Goal: Task Accomplishment & Management: Complete application form

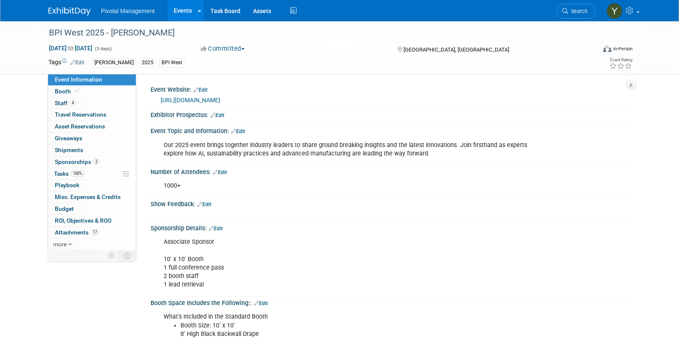
click at [177, 13] on link "Events" at bounding box center [183, 10] width 31 height 21
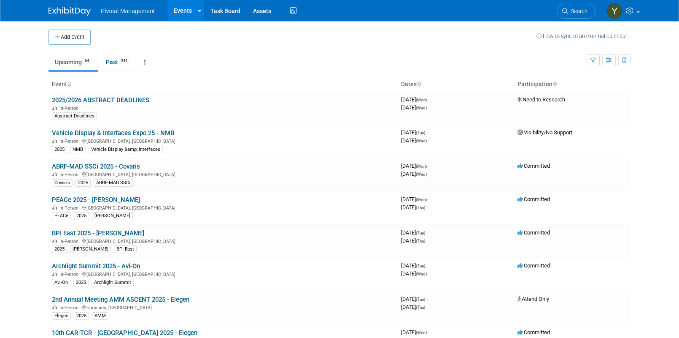
click at [9, 152] on body "Pivotal Management Events Add Event Bulk Upload Events Shareable Event Boards R…" at bounding box center [339, 169] width 679 height 338
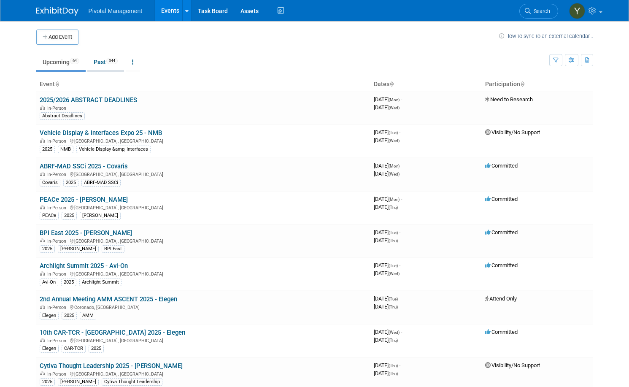
click at [95, 63] on link "Past 344" at bounding box center [105, 62] width 37 height 16
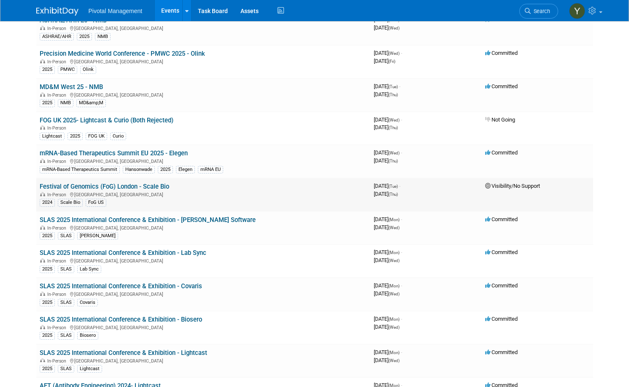
scroll to position [2026, 0]
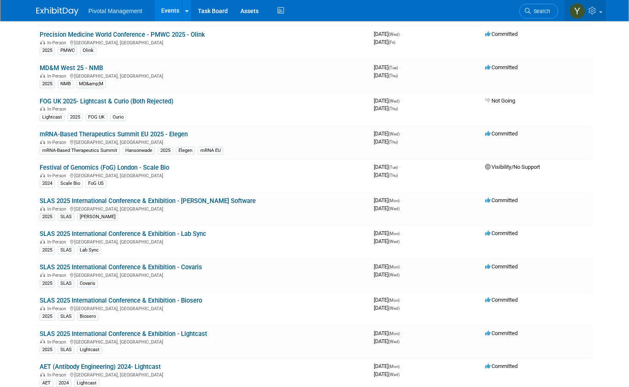
click at [606, 14] on link at bounding box center [585, 10] width 41 height 21
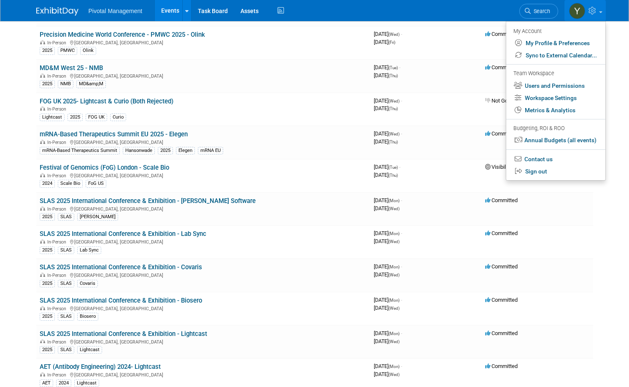
click at [539, 31] on div "My Account" at bounding box center [556, 31] width 84 height 10
click at [603, 11] on span at bounding box center [600, 12] width 3 height 2
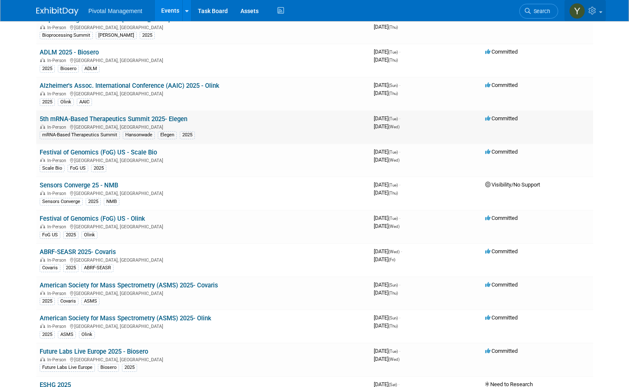
scroll to position [0, 0]
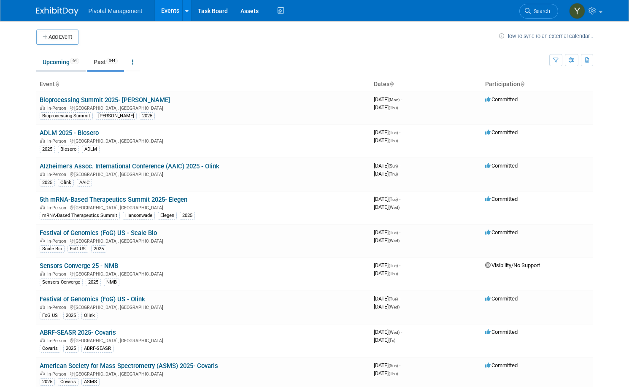
click at [54, 57] on link "Upcoming 64" at bounding box center [60, 62] width 49 height 16
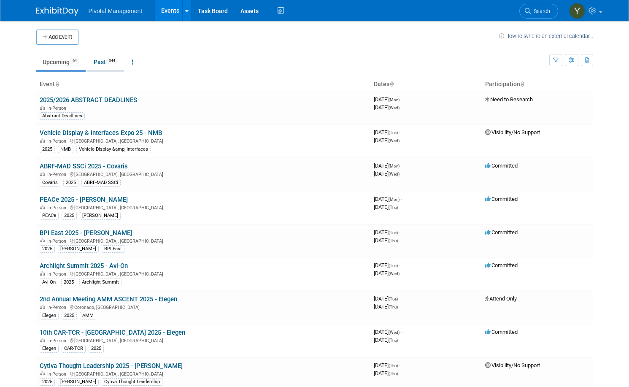
click at [98, 62] on link "Past 344" at bounding box center [105, 62] width 37 height 16
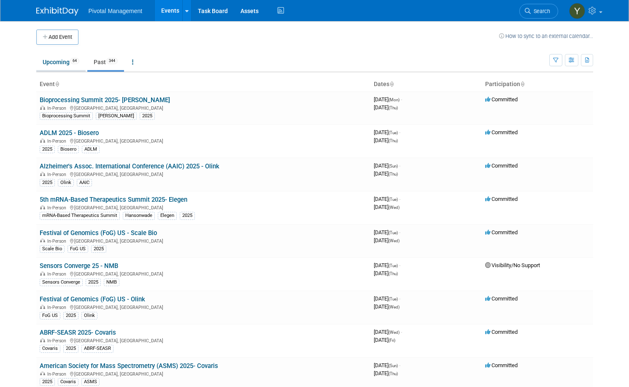
click at [58, 61] on link "Upcoming 64" at bounding box center [60, 62] width 49 height 16
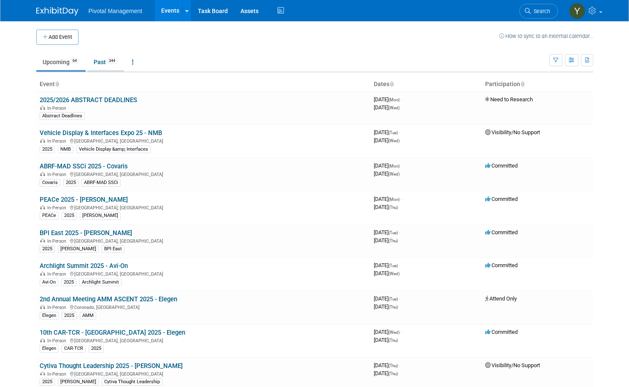
click at [92, 61] on link "Past 344" at bounding box center [105, 62] width 37 height 16
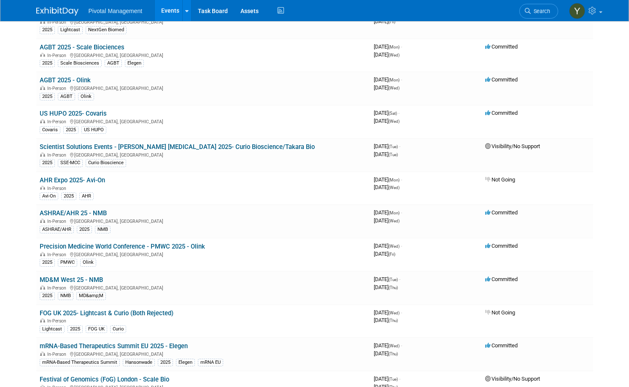
scroll to position [1815, 0]
click at [71, 278] on link "MD&M West 25 - NMB" at bounding box center [71, 279] width 63 height 8
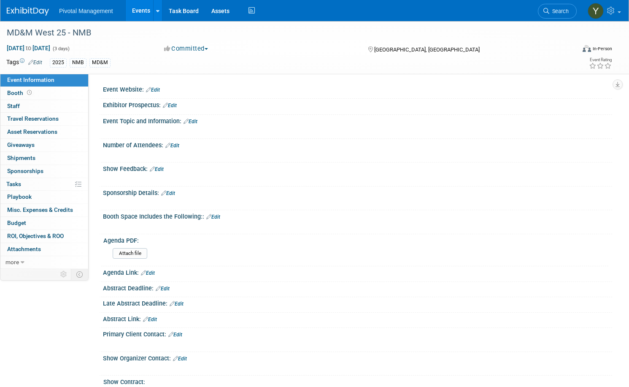
click at [67, 59] on div "2025" at bounding box center [58, 62] width 17 height 9
click at [67, 62] on div "2025" at bounding box center [58, 62] width 17 height 9
click at [42, 62] on link "Edit" at bounding box center [35, 63] width 14 height 6
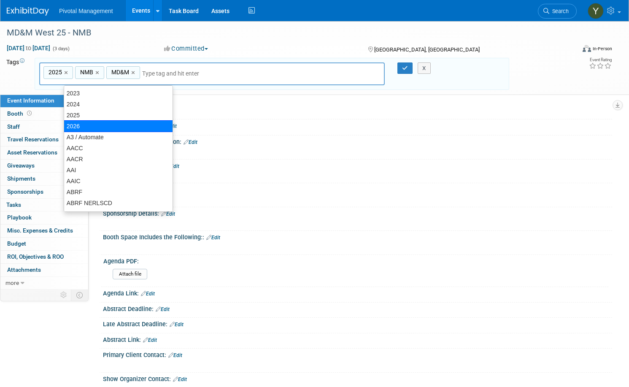
click at [95, 121] on div "2026" at bounding box center [118, 126] width 109 height 12
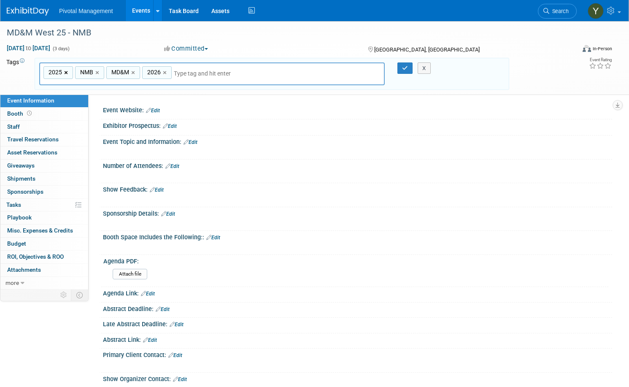
click at [70, 70] on link "×" at bounding box center [66, 73] width 5 height 10
type input "NMB, MD&M, 2026"
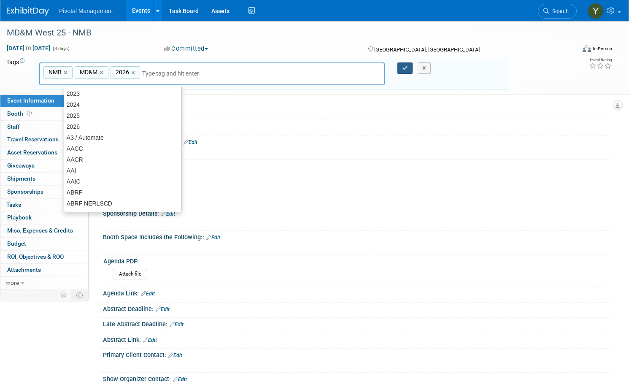
click at [402, 70] on icon "button" at bounding box center [405, 67] width 6 height 5
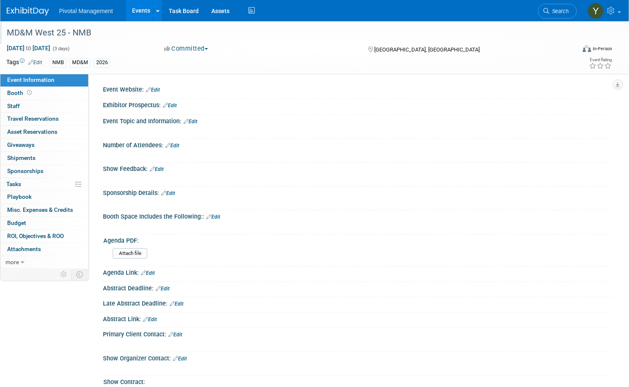
drag, startPoint x: 31, startPoint y: 34, endPoint x: 120, endPoint y: 28, distance: 89.2
click at [120, 28] on div "MD&M West 25 - NMB" at bounding box center [282, 32] width 557 height 15
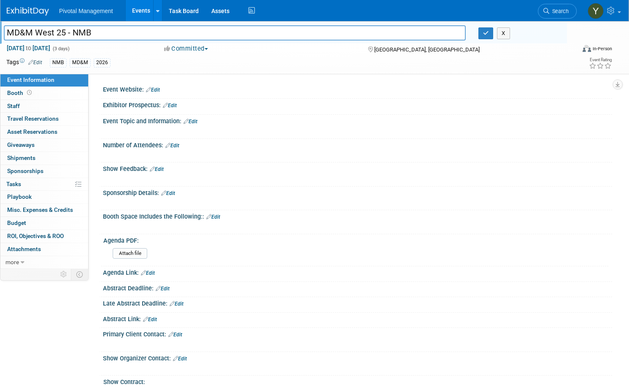
click at [68, 38] on input "MD&M West 25 - NMB" at bounding box center [235, 32] width 462 height 15
drag, startPoint x: 122, startPoint y: 34, endPoint x: 42, endPoint y: 33, distance: 80.6
click at [19, 33] on div "MD&M West 25 - NMB MD&M West 25 - NMB X Feb 4, 2025 to Feb 6, 2025 (3 days) Feb…" at bounding box center [314, 47] width 629 height 53
click at [497, 33] on button "X" at bounding box center [503, 33] width 13 height 12
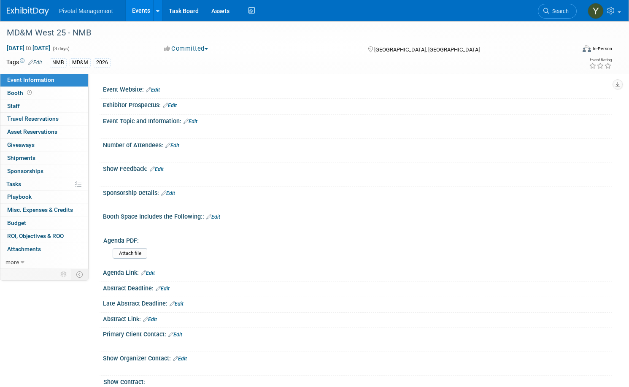
click at [157, 11] on link "Events" at bounding box center [141, 10] width 31 height 21
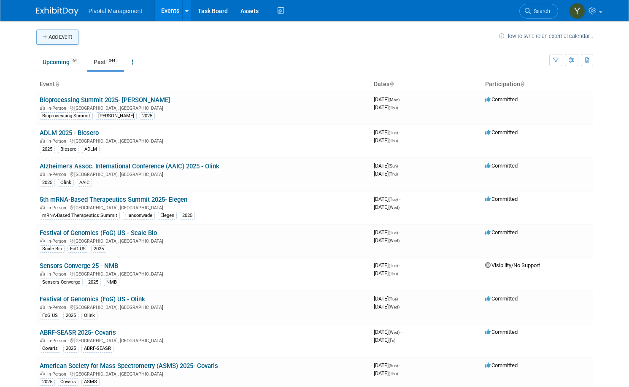
click at [53, 38] on button "Add Event" at bounding box center [57, 37] width 42 height 15
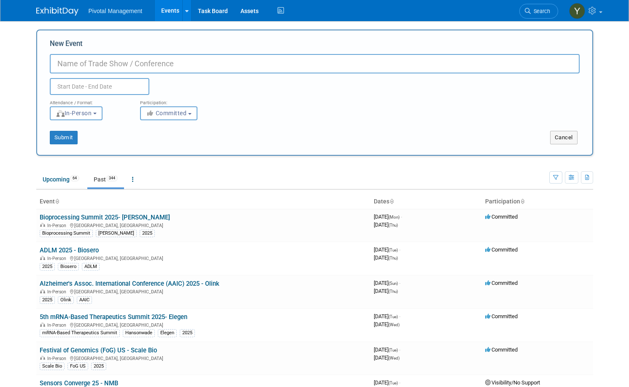
paste input "MD&M West 25 - NMB"
click at [99, 62] on input "MD&M West 25 - NMB" at bounding box center [315, 63] width 530 height 19
type input "MD&M West 26 - NMB"
click at [190, 113] on b "button" at bounding box center [189, 114] width 3 height 2
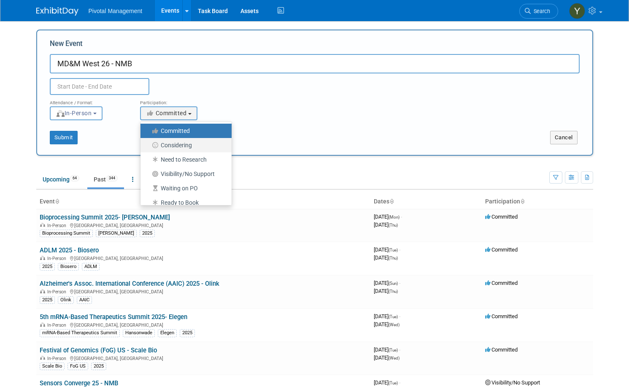
click at [185, 145] on label "Considering" at bounding box center [184, 145] width 78 height 11
click at [148, 145] on input "Considering" at bounding box center [145, 145] width 5 height 5
select select "2"
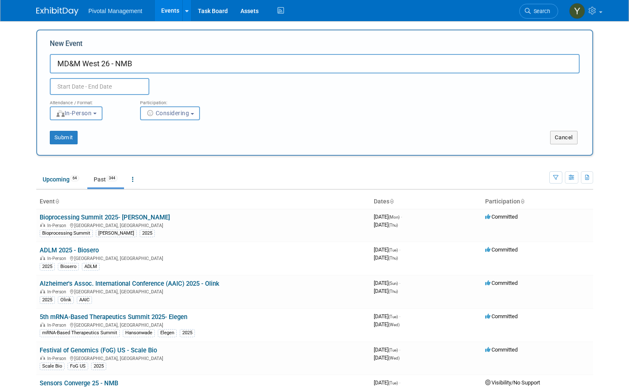
click at [66, 110] on span "In-Person" at bounding box center [74, 113] width 36 height 7
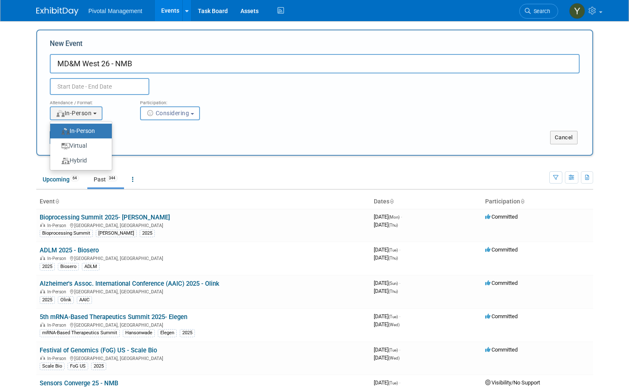
click at [121, 112] on div "<img src="https://www.exhibitday.com/Images/Format-InPerson.png" style="width: …" at bounding box center [89, 113] width 78 height 14
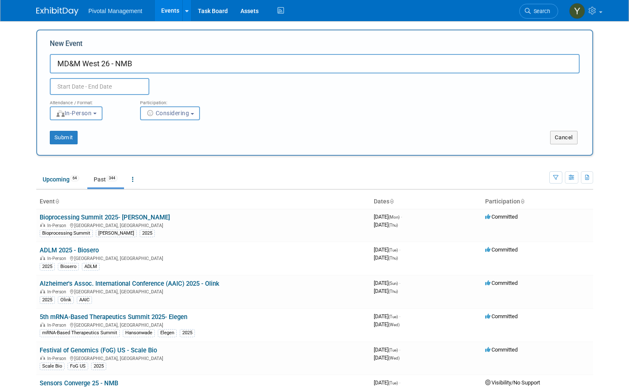
click at [112, 83] on input "text" at bounding box center [100, 86] width 100 height 17
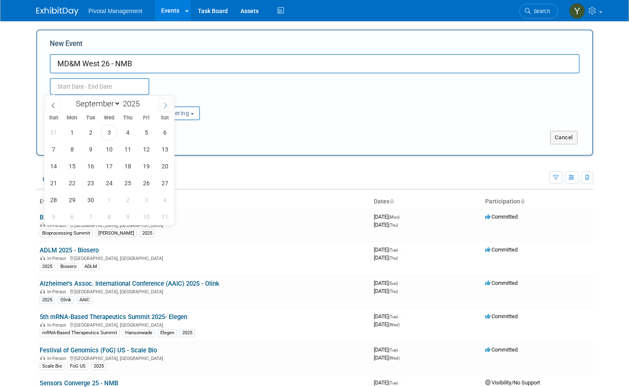
click at [167, 107] on icon at bounding box center [165, 106] width 6 height 6
select select "11"
click at [167, 107] on icon at bounding box center [165, 106] width 6 height 6
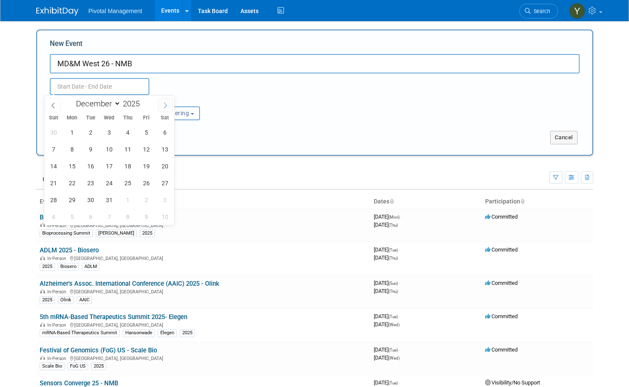
type input "2026"
click at [167, 107] on icon at bounding box center [165, 106] width 6 height 6
select select "2"
click at [92, 130] on span "3" at bounding box center [90, 132] width 16 height 16
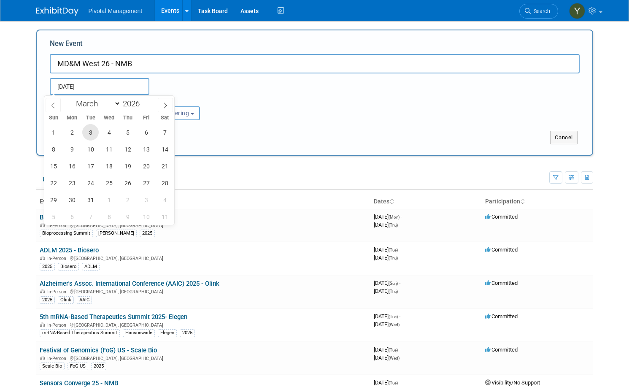
type input "Mar 3, 2026 to Mar 3, 2026"
click at [52, 105] on icon at bounding box center [53, 106] width 6 height 6
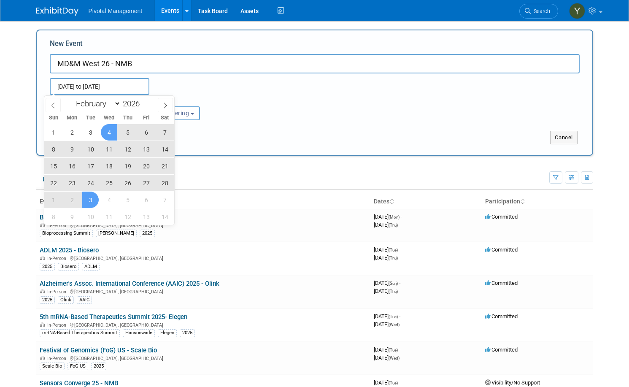
click at [102, 87] on input "Mar 3, 2026 to Mar 3, 2026" at bounding box center [100, 86] width 100 height 17
click at [70, 85] on input "Mar 3, 2026 to Mar 3, 2026" at bounding box center [100, 86] width 100 height 17
click at [51, 90] on input "Mar 3, 2026 to Mar 3, 2026" at bounding box center [100, 86] width 100 height 17
click at [52, 108] on span at bounding box center [53, 105] width 15 height 14
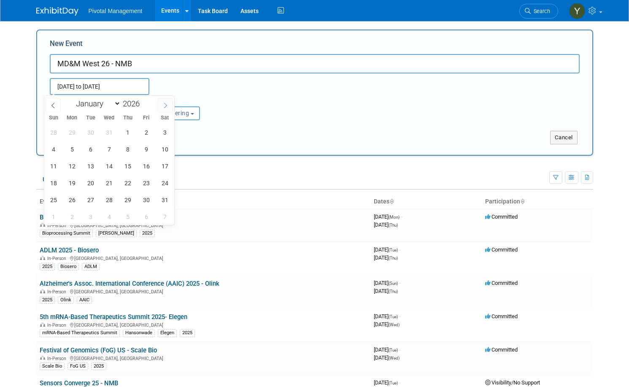
click at [162, 106] on span at bounding box center [165, 105] width 15 height 14
select select "1"
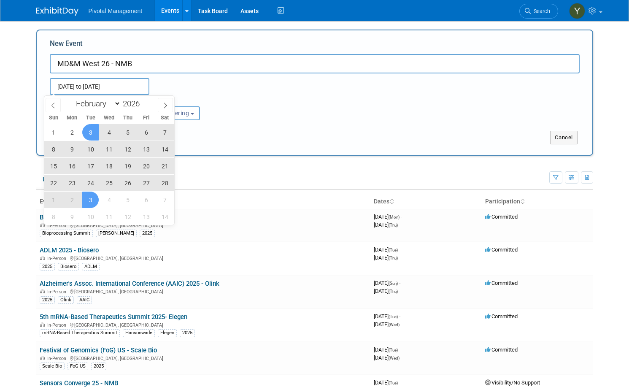
click at [97, 131] on span "3" at bounding box center [90, 132] width 16 height 16
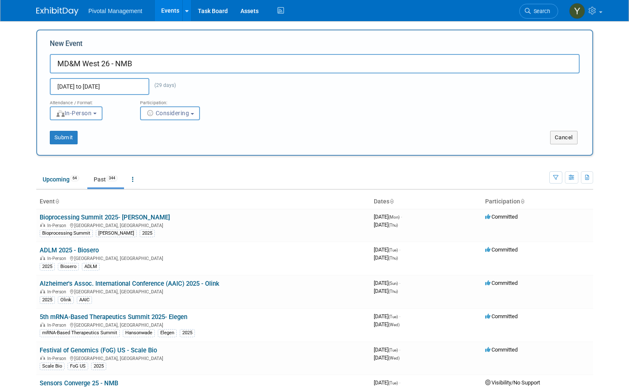
click at [119, 84] on input "Feb 3, 2026 to Mar 3, 2026" at bounding box center [100, 86] width 100 height 17
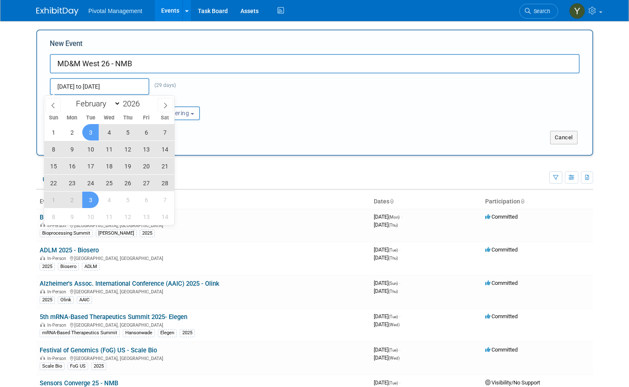
click at [143, 129] on span "6" at bounding box center [146, 132] width 16 height 16
type input "Feb 6, 2026 to Feb 6, 2026"
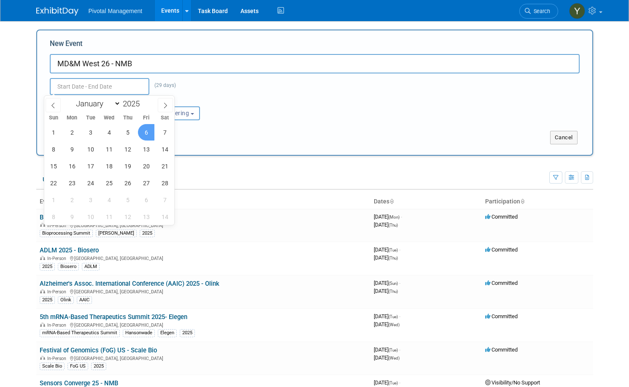
type input "Feb 6, 2026 to Feb 6, 2026"
click at [232, 92] on div "Feb 6, 2026 to Feb 6, 2026 (29 days) Duplicate Event Warning" at bounding box center [314, 84] width 543 height 22
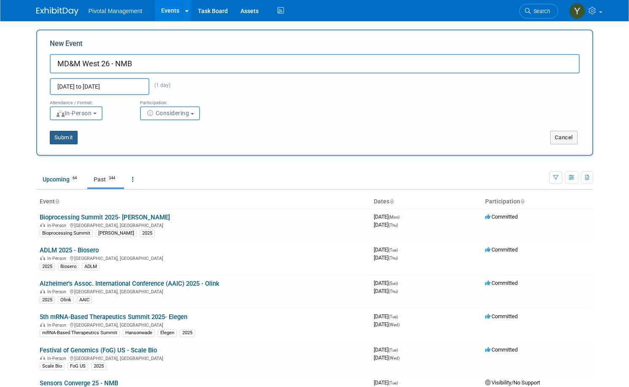
click at [65, 134] on button "Submit" at bounding box center [64, 138] width 28 height 14
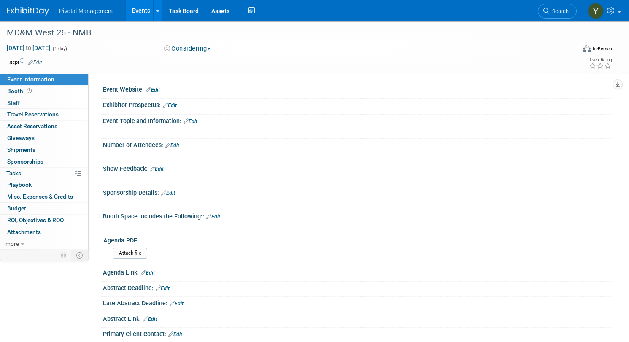
click at [160, 90] on link "Edit" at bounding box center [153, 90] width 14 height 6
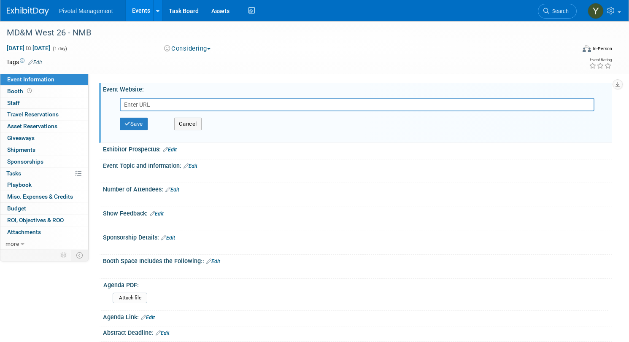
click at [177, 108] on input "text" at bounding box center [357, 105] width 475 height 14
paste input "https://www.mdmwest.com/en/home.html"
type input "https://www.mdmwest.com/en/home.html"
click at [148, 118] on button "Save" at bounding box center [134, 124] width 28 height 13
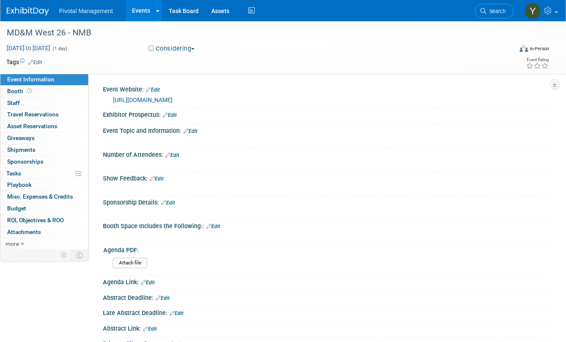
click at [51, 46] on span "Feb 6, 2026 to Feb 6, 2026" at bounding box center [28, 48] width 44 height 8
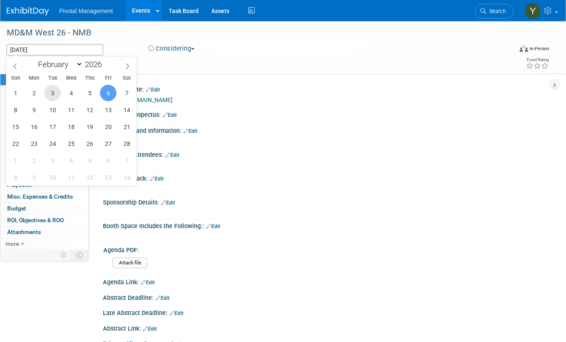
click at [50, 95] on span "3" at bounding box center [52, 93] width 16 height 16
click at [123, 41] on div "MD&M West 26 - NMB" at bounding box center [257, 34] width 506 height 14
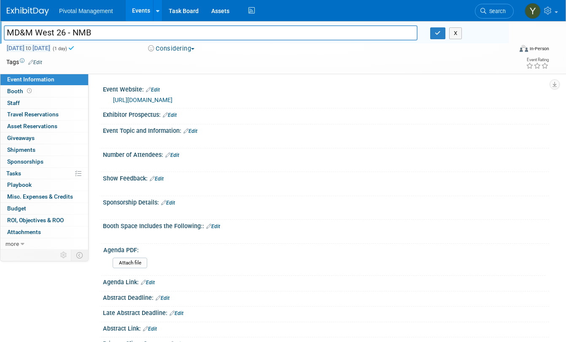
click at [51, 50] on span "Feb 3, 2026 to Feb 3, 2026" at bounding box center [28, 48] width 44 height 8
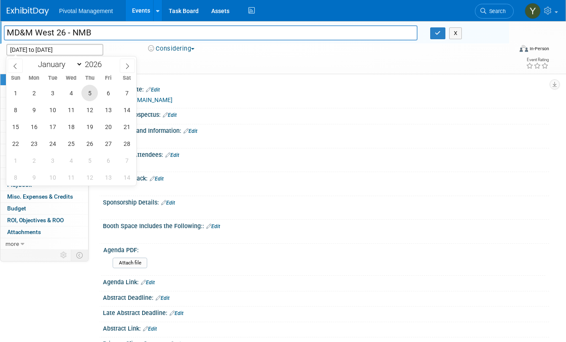
click at [89, 90] on span "5" at bounding box center [89, 93] width 16 height 16
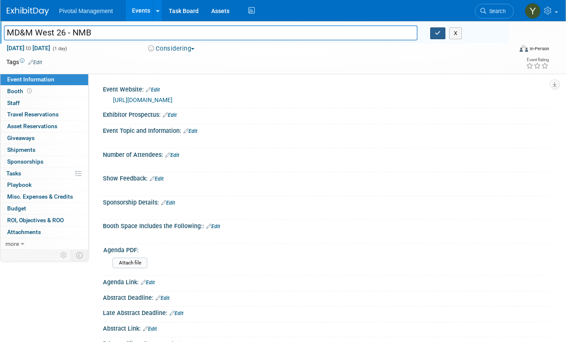
click at [438, 35] on icon "button" at bounding box center [438, 32] width 6 height 5
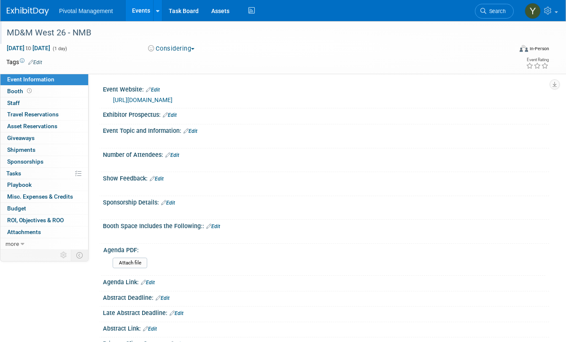
click at [33, 62] on icon at bounding box center [30, 62] width 5 height 5
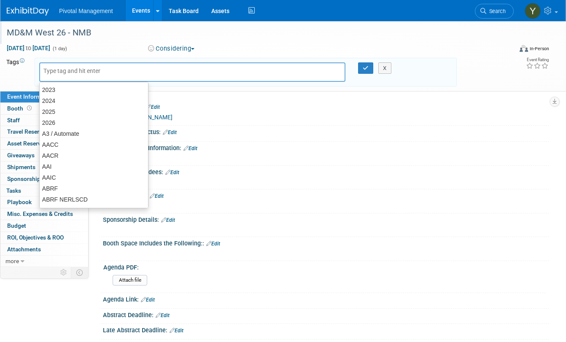
click at [234, 70] on div at bounding box center [192, 71] width 306 height 19
click at [387, 65] on button "X" at bounding box center [385, 68] width 13 height 12
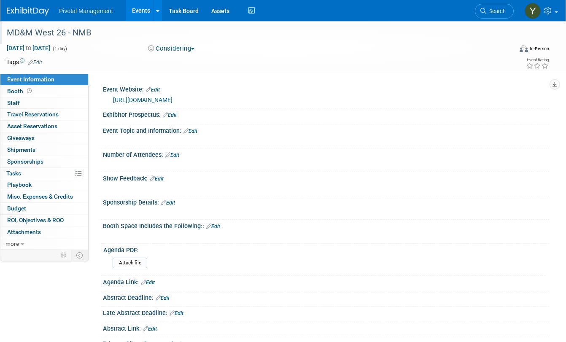
click at [13, 47] on span "Feb 5, 2026 to Feb 5, 2026" at bounding box center [28, 48] width 44 height 8
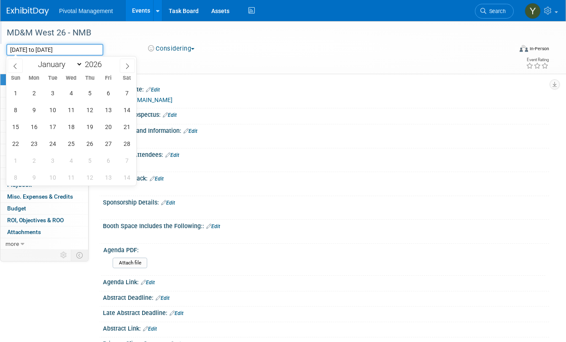
click at [22, 49] on input "Feb 5, 2026 to Feb 5, 2026" at bounding box center [54, 50] width 97 height 12
click at [49, 95] on span "3" at bounding box center [52, 93] width 16 height 16
type input "Feb 3, 2026"
click at [52, 52] on input "Feb 3, 2026" at bounding box center [54, 50] width 97 height 12
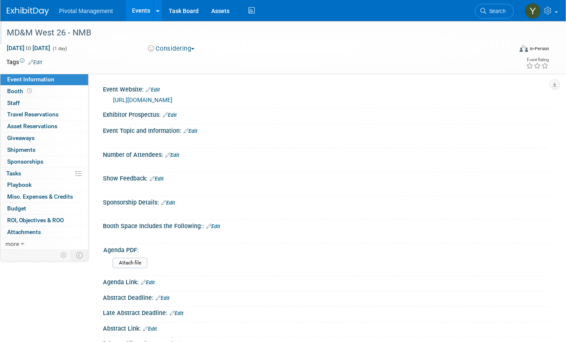
click at [138, 36] on div "MD&M West 26 - NMB" at bounding box center [253, 32] width 499 height 15
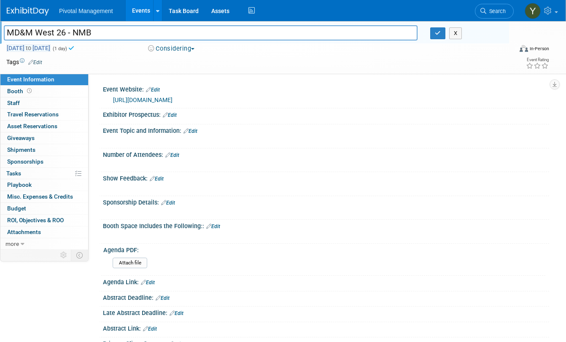
click at [51, 49] on span "Feb 3, 2026 to Feb 3, 2026" at bounding box center [28, 48] width 44 height 8
click at [65, 49] on input "Feb 3, 2026 to Feb 3, 2026" at bounding box center [54, 50] width 97 height 12
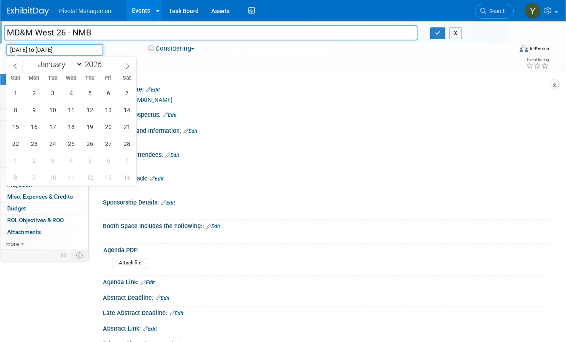
drag, startPoint x: 62, startPoint y: 49, endPoint x: 58, endPoint y: 49, distance: 4.3
click at [58, 49] on input "Feb 3, 2026 to Feb 3, 2026" at bounding box center [54, 50] width 97 height 12
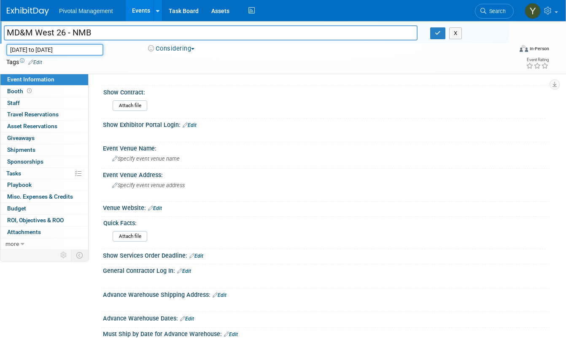
click at [62, 48] on input "Feb 3, 2026 to Feb 3, 2026" at bounding box center [54, 50] width 97 height 12
click at [61, 48] on input "Feb 3, 2026 to Feb 3, 2026" at bounding box center [54, 50] width 97 height 12
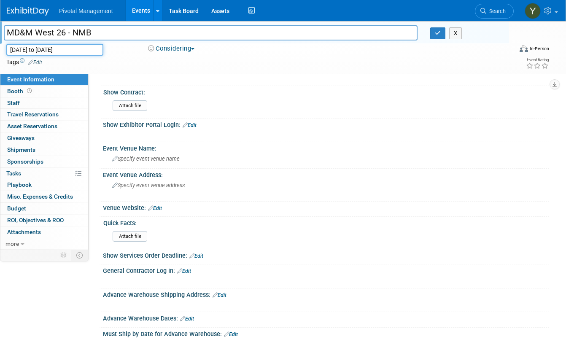
click at [61, 48] on input "Feb 3, 2026 to Feb 3, 2026" at bounding box center [54, 50] width 97 height 12
click at [78, 47] on input "Feb 3, 2026 to Feb 3, 2026" at bounding box center [54, 50] width 97 height 12
click at [22, 50] on input "Feb 3, 2026 to Feb 3, 2026" at bounding box center [54, 50] width 97 height 12
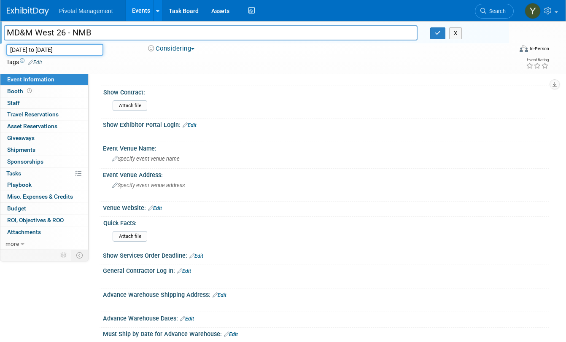
click at [25, 50] on input "Feb 3, 2026 to Feb 3, 2026" at bounding box center [54, 50] width 97 height 12
click at [56, 50] on input "Feb 3, 2026 to Feb 3, 2026" at bounding box center [54, 50] width 97 height 12
click at [73, 46] on input "Feb 3, 2026 to Feb 3, 2026" at bounding box center [54, 50] width 97 height 12
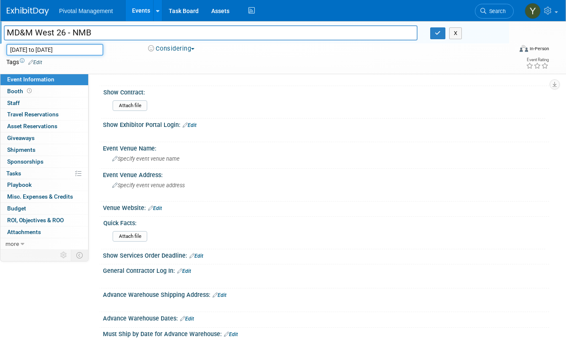
click at [73, 46] on input "Feb 3, 2026 to Feb 3, 2026" at bounding box center [54, 50] width 97 height 12
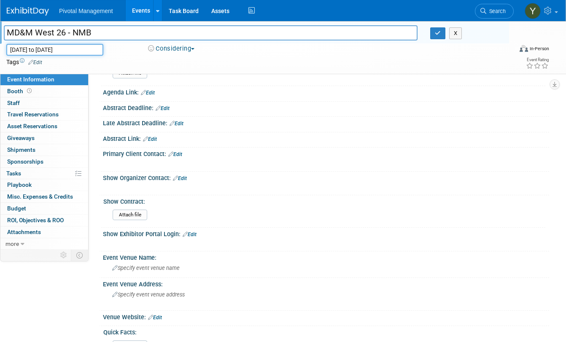
scroll to position [173, 0]
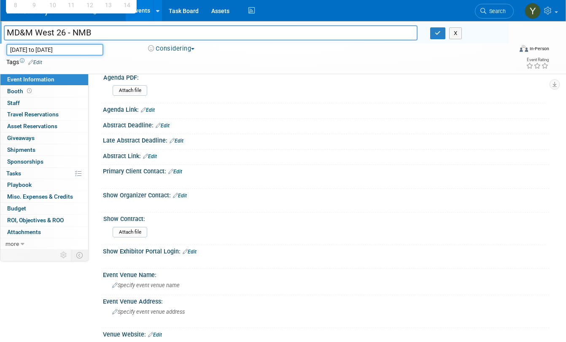
click at [52, 49] on input "Feb 3, 2026 to Feb 3, 2026" at bounding box center [54, 50] width 97 height 12
click at [76, 47] on input "Feb 3, 2026 to Feb 3, 2026" at bounding box center [54, 50] width 97 height 12
click at [86, 47] on input "Feb 3, 2026 to Feb 3, 2026" at bounding box center [54, 50] width 97 height 12
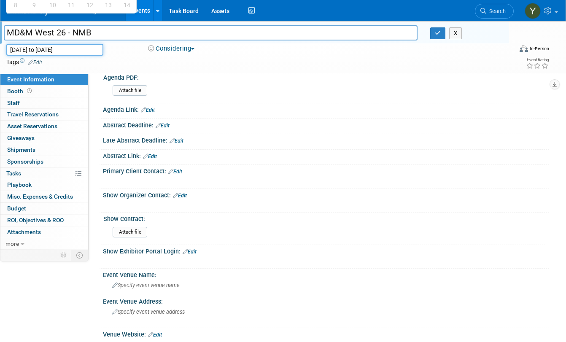
click at [10, 51] on input "Feb 3, 2026 to Feb 3, 2026" at bounding box center [54, 50] width 97 height 12
click at [72, 50] on input "Feb 3, 2026 to Feb 3, 2026" at bounding box center [54, 50] width 97 height 12
click at [37, 51] on input "Feb 3, 2026 to Feb 3, 2026" at bounding box center [54, 50] width 97 height 12
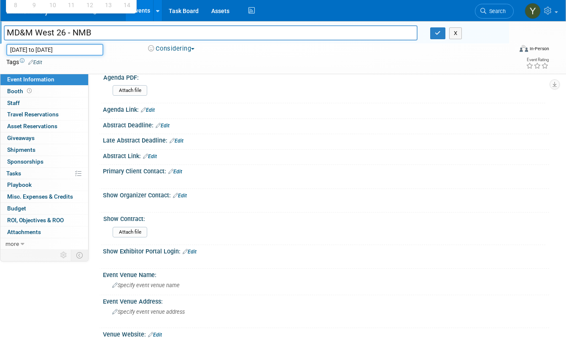
click at [37, 51] on input "Feb 3, 2026 to Feb 3, 2026" at bounding box center [54, 50] width 97 height 12
click at [33, 59] on span "Edit" at bounding box center [34, 62] width 16 height 7
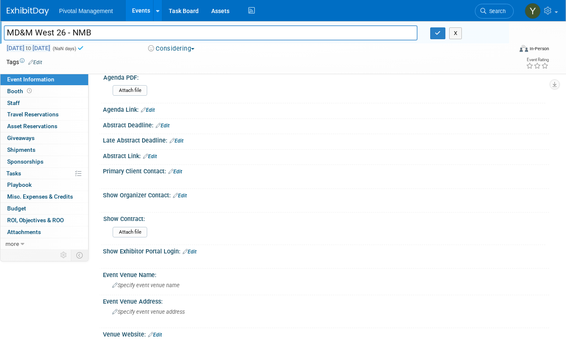
click at [51, 46] on span "Feb 3, 2026 to Feb 3, 2026" at bounding box center [28, 48] width 44 height 8
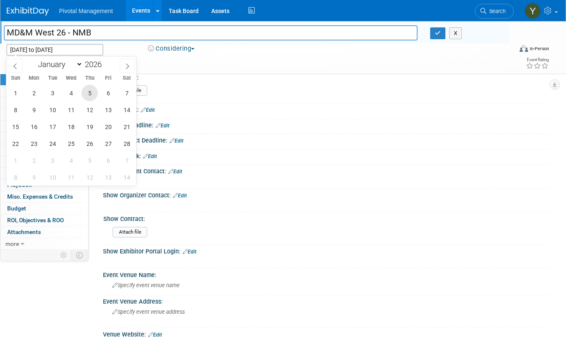
click at [89, 94] on span "5" at bounding box center [89, 93] width 16 height 16
type input "Feb 5, 2026"
click at [19, 62] on span at bounding box center [15, 66] width 15 height 14
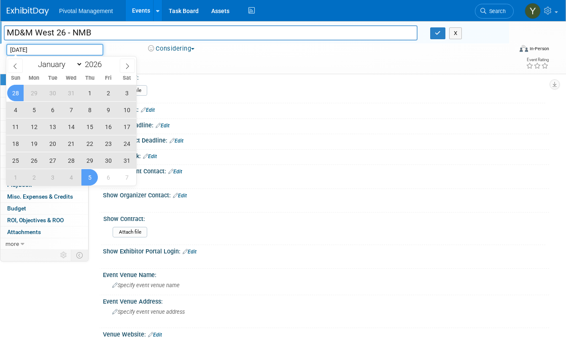
click at [16, 49] on input "Feb 5, 2026" at bounding box center [54, 50] width 97 height 12
click at [127, 63] on icon at bounding box center [127, 66] width 6 height 6
select select "1"
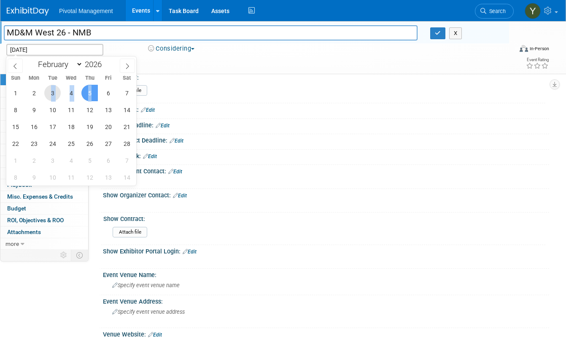
drag, startPoint x: 49, startPoint y: 93, endPoint x: 92, endPoint y: 93, distance: 42.6
click at [92, 93] on div "1 2 3 4 5 6 7 8 9 10 11 12 13 14 15 16 17 18 19 20 21 22 23 24 25 26 27 28 1 2 …" at bounding box center [71, 134] width 130 height 101
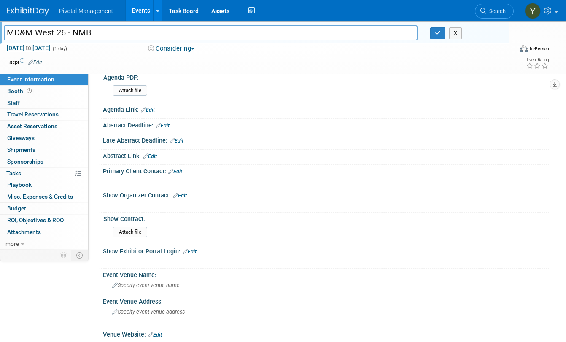
click at [113, 47] on div "Feb 5, 2026 to Feb 5, 2026 (1 day)" at bounding box center [69, 48] width 126 height 8
click at [36, 58] on td "Tags Edit" at bounding box center [24, 62] width 36 height 8
click at [37, 60] on link "Edit" at bounding box center [35, 63] width 14 height 6
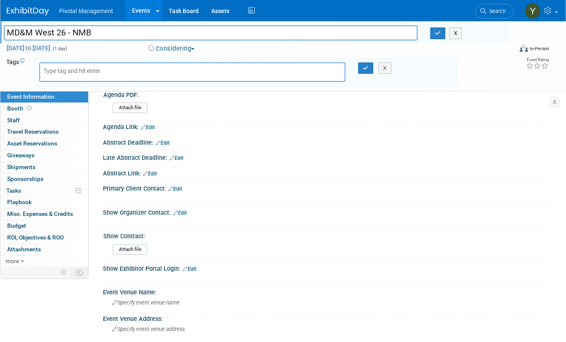
click at [24, 51] on span "Feb 5, 2026 to Feb 5, 2026" at bounding box center [28, 48] width 44 height 8
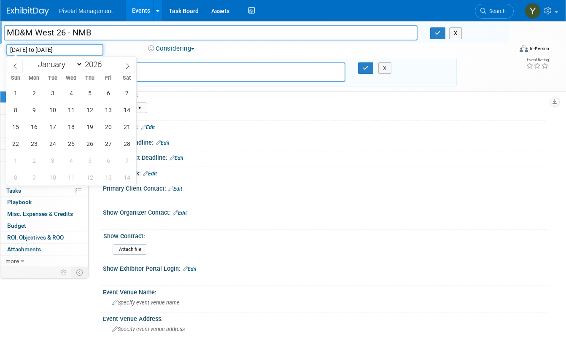
click at [22, 51] on input "Feb 5, 2026 to Feb 5, 2026" at bounding box center [54, 50] width 97 height 12
click at [53, 93] on span "3" at bounding box center [52, 93] width 16 height 16
type input "Feb 3, 2026"
click at [67, 53] on input "Feb 3, 2026" at bounding box center [54, 50] width 97 height 12
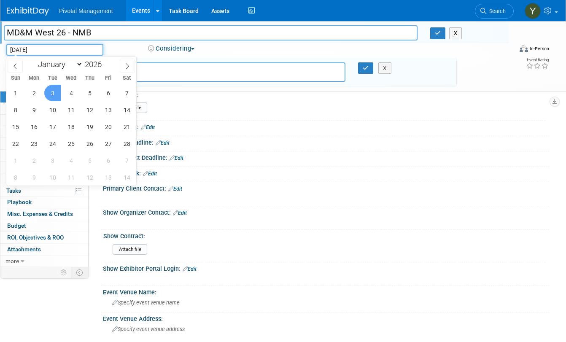
click at [67, 52] on input "Feb 3, 2026" at bounding box center [54, 50] width 97 height 12
click at [97, 90] on span "5" at bounding box center [89, 93] width 16 height 16
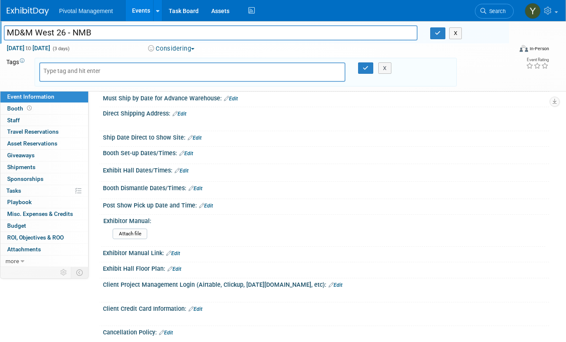
scroll to position [595, 0]
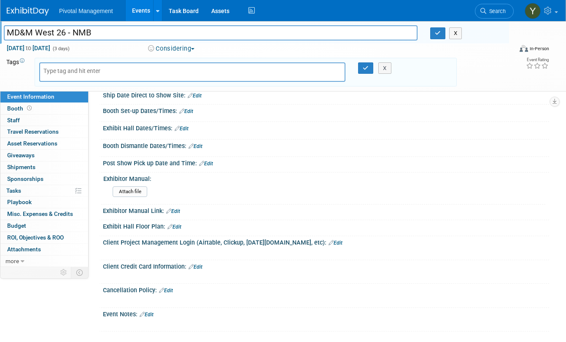
click at [179, 226] on link "Edit" at bounding box center [175, 227] width 14 height 6
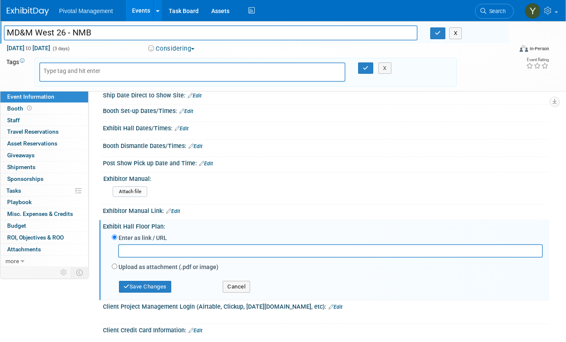
click at [234, 249] on input "text" at bounding box center [330, 250] width 425 height 13
paste input "https://mdmwest26.mapyourshow.com/8_0/exhview/index.cfm?reportSuite=informamdmw…"
type input "https://mdmwest26.mapyourshow.com/8_0/exhview/index.cfm?reportSuite=informamdmw…"
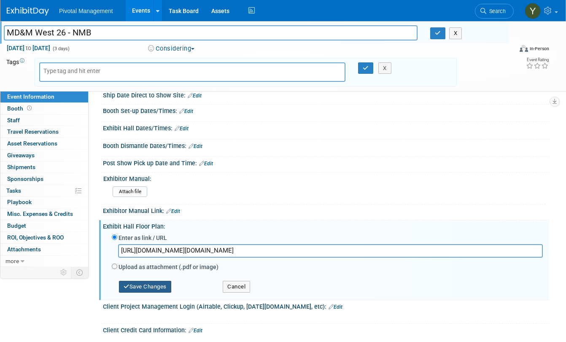
click at [151, 288] on button "Save Changes" at bounding box center [145, 287] width 52 height 12
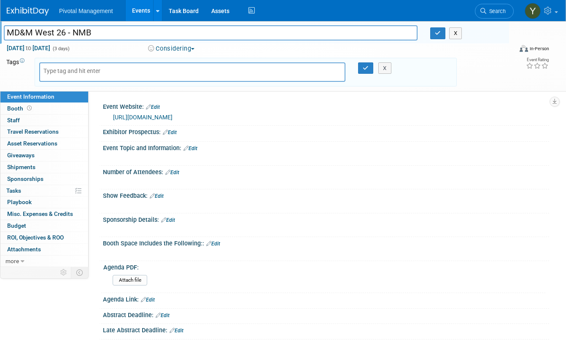
click at [176, 173] on link "Edit" at bounding box center [172, 173] width 14 height 6
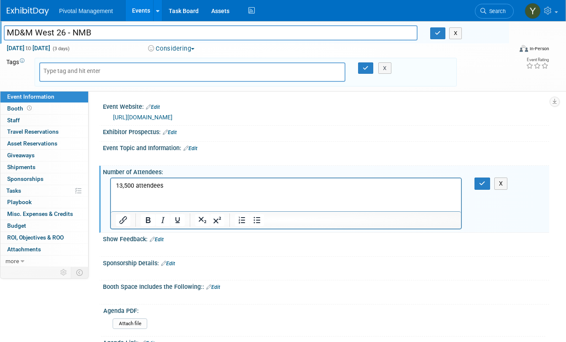
click at [174, 184] on p "13,500 attendees" at bounding box center [286, 186] width 341 height 8
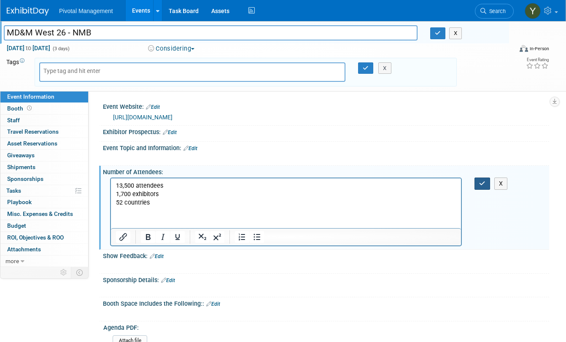
click at [484, 179] on button "button" at bounding box center [483, 184] width 16 height 12
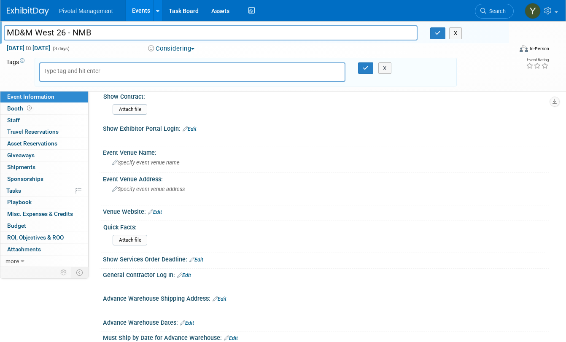
scroll to position [338, 0]
click at [136, 163] on span "Specify event venue name" at bounding box center [146, 163] width 68 height 6
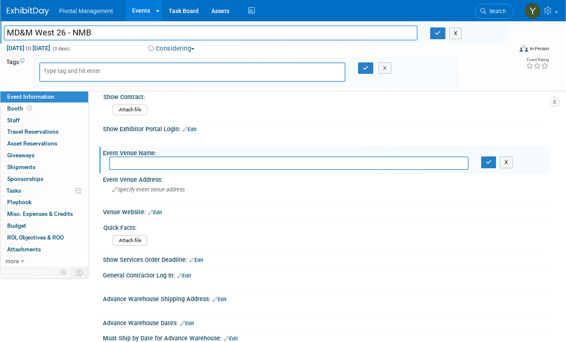
click at [154, 164] on input "text" at bounding box center [289, 163] width 360 height 13
paste input "Anaheim Convention Center"
type input "Anaheim Convention Center"
click at [489, 161] on icon "button" at bounding box center [489, 162] width 6 height 5
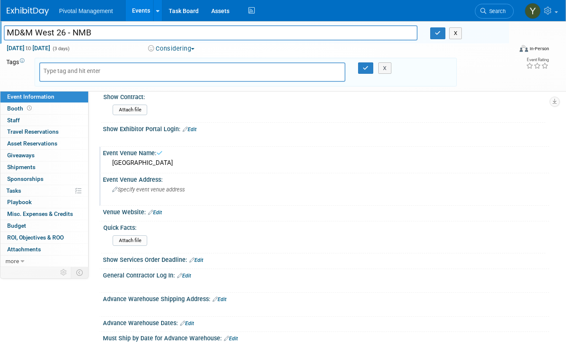
click at [143, 192] on span "Specify event venue address" at bounding box center [148, 190] width 73 height 6
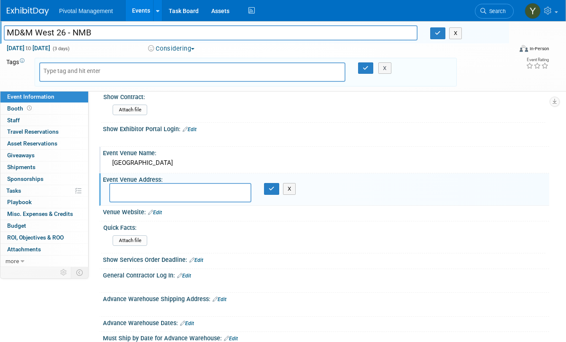
click at [156, 192] on textarea at bounding box center [180, 192] width 142 height 19
paste textarea "800 W Katella Ave, Anaheim, CA 92802"
type textarea "800 W Katella Ave, Anaheim, CA 92802"
click at [162, 213] on link "Edit" at bounding box center [155, 213] width 14 height 6
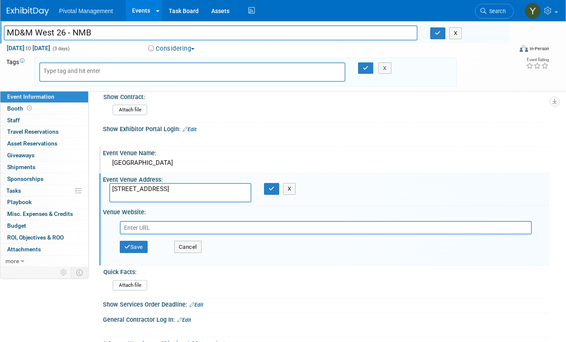
click at [163, 224] on input "text" at bounding box center [326, 228] width 412 height 14
type input "https://rfp.visitanaheim.org/?https://www.visitanaheim.org/?utm_source=google&u…"
click at [130, 247] on button "Save" at bounding box center [134, 247] width 28 height 13
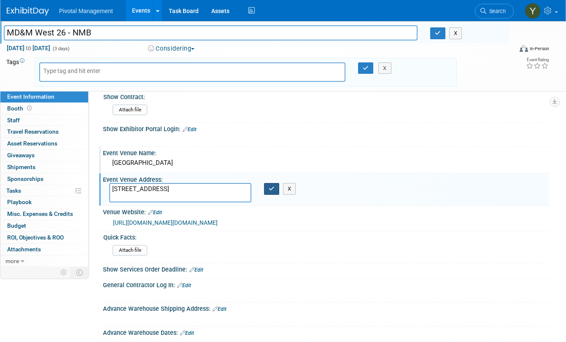
click at [273, 187] on icon "button" at bounding box center [272, 188] width 6 height 5
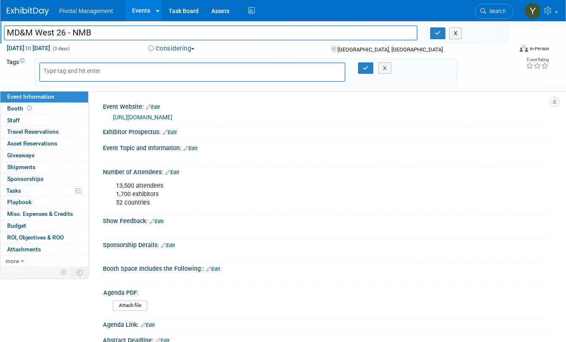
click at [370, 68] on div "X" at bounding box center [387, 68] width 35 height 12
click at [367, 67] on icon "button" at bounding box center [366, 67] width 6 height 5
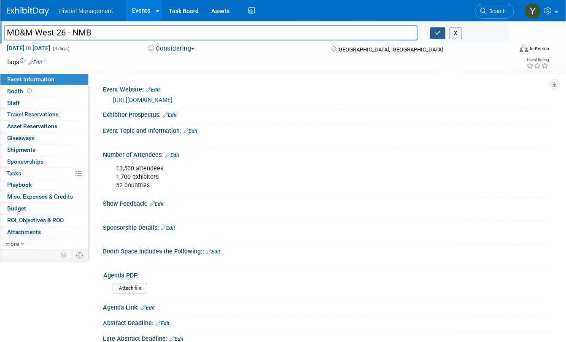
click at [441, 30] on icon "button" at bounding box center [438, 32] width 6 height 5
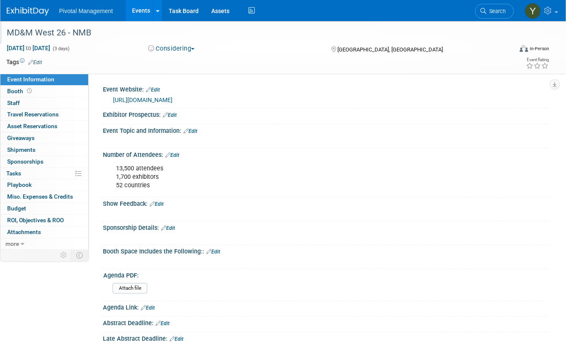
click at [53, 38] on div "MD&M West 26 - NMB" at bounding box center [253, 32] width 499 height 15
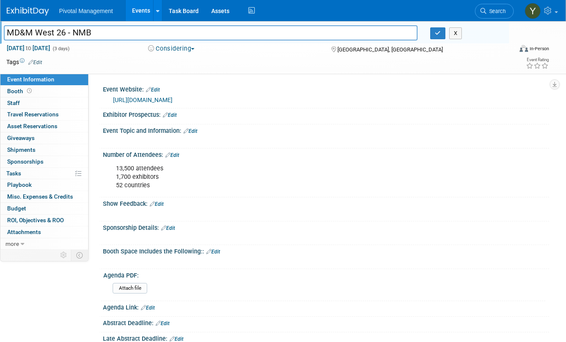
click at [93, 31] on input "MD&M West 26 - NMB" at bounding box center [211, 32] width 414 height 15
type input "MD&M West 2026"
click at [437, 30] on icon "button" at bounding box center [438, 32] width 6 height 5
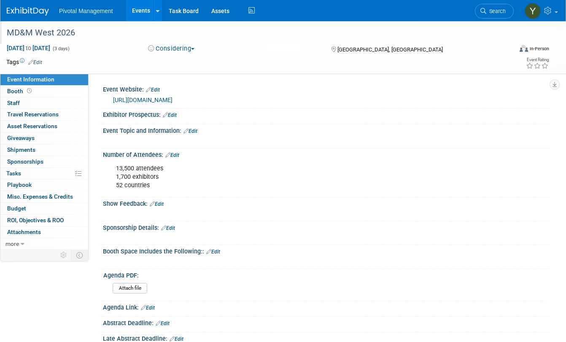
click at [97, 35] on div "MD&M West 2026" at bounding box center [253, 32] width 499 height 15
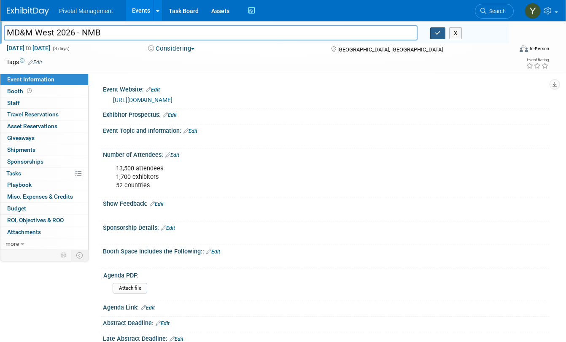
type input "MD&M West 2026 - NMB"
click at [438, 29] on button "button" at bounding box center [437, 33] width 15 height 12
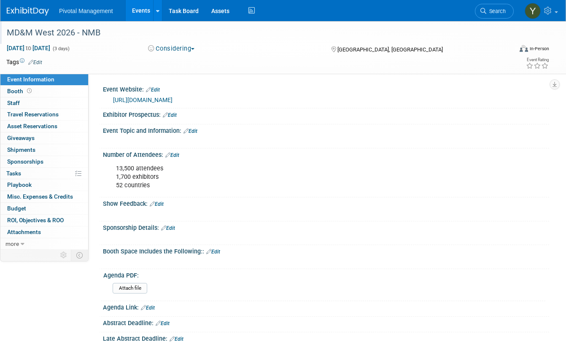
click at [134, 12] on link "Events" at bounding box center [141, 10] width 31 height 21
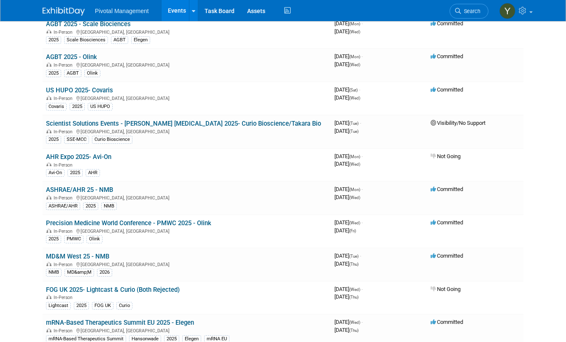
scroll to position [1857, 0]
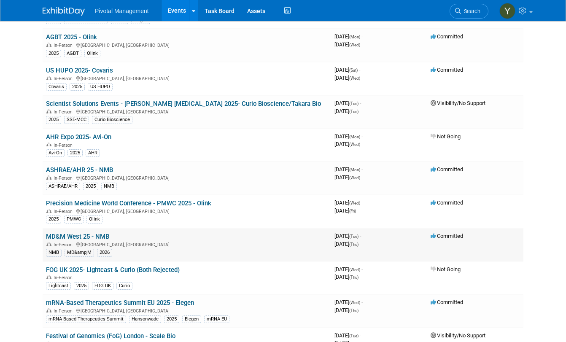
click at [90, 235] on link "MD&M West 25 - NMB" at bounding box center [77, 237] width 63 height 8
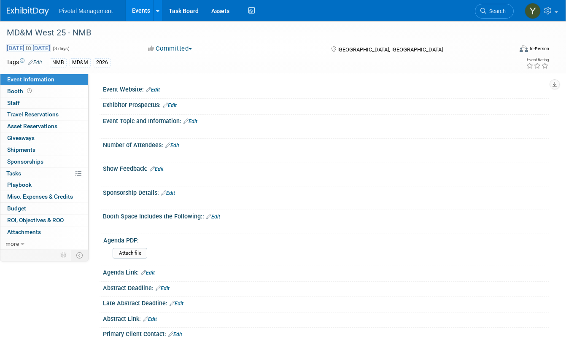
click at [25, 46] on span "[DATE] to [DATE]" at bounding box center [28, 48] width 44 height 8
select select "1"
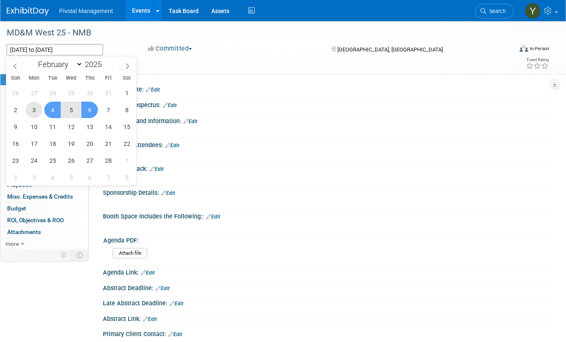
click at [35, 110] on span "3" at bounding box center [34, 110] width 16 height 16
drag, startPoint x: 35, startPoint y: 110, endPoint x: 80, endPoint y: 111, distance: 45.2
click at [80, 111] on div "26 27 28 29 30 31 1 2 3 4 5 6 7 8 9 10 11 12 13 14 15 16 17 18 19 20 21 22 23 2…" at bounding box center [71, 134] width 130 height 101
click at [40, 113] on span "3" at bounding box center [34, 110] width 16 height 16
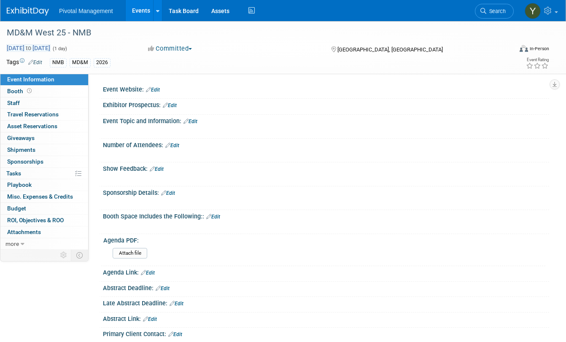
click at [28, 47] on span "[DATE] to [DATE]" at bounding box center [28, 48] width 44 height 8
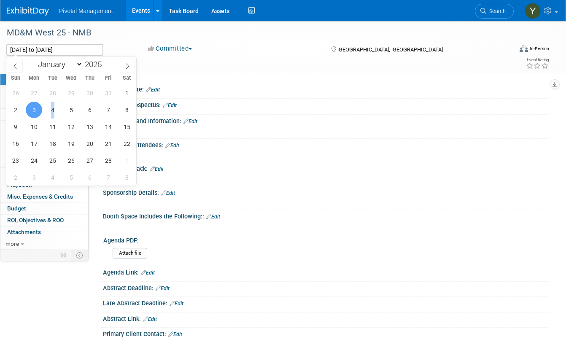
drag, startPoint x: 42, startPoint y: 107, endPoint x: 62, endPoint y: 106, distance: 19.8
click at [62, 106] on div "26 27 28 29 30 31 1 2 3 4 5 6 7 8 9 10 11 12 13 14 15 16 17 18 19 20 21 22 23 2…" at bounding box center [71, 134] width 130 height 101
click at [30, 108] on span "3" at bounding box center [34, 110] width 16 height 16
type input "[DATE]"
drag, startPoint x: 30, startPoint y: 108, endPoint x: 73, endPoint y: 108, distance: 42.6
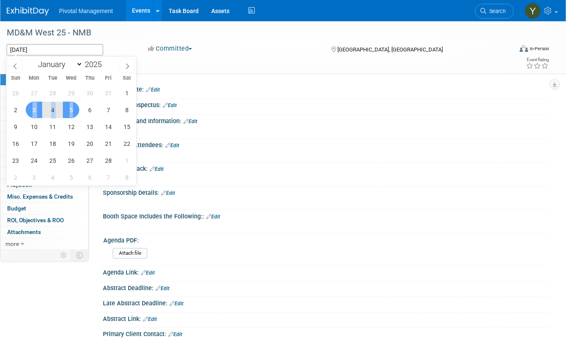
click at [73, 108] on div "26 27 28 29 30 31 1 2 3 4 5 6 7 8 9 10 11 12 13 14 15 16 17 18 19 20 21 22 23 2…" at bounding box center [71, 134] width 130 height 101
click at [74, 108] on span "5" at bounding box center [71, 110] width 16 height 16
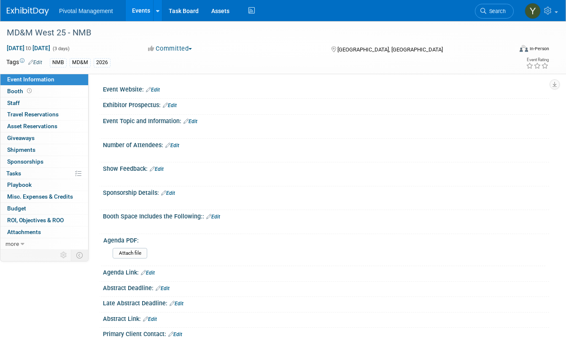
click at [139, 10] on link "Events" at bounding box center [141, 10] width 31 height 21
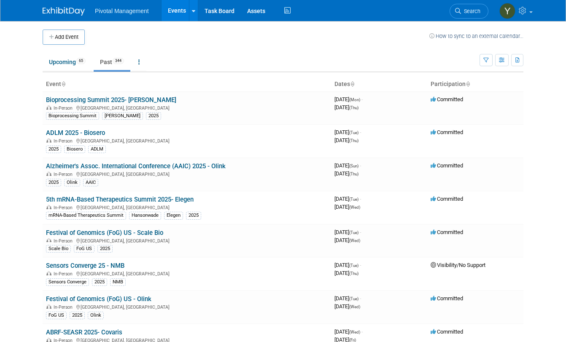
click at [97, 60] on link "Past 344" at bounding box center [112, 62] width 37 height 16
click at [54, 57] on link "Upcoming 65" at bounding box center [67, 62] width 49 height 16
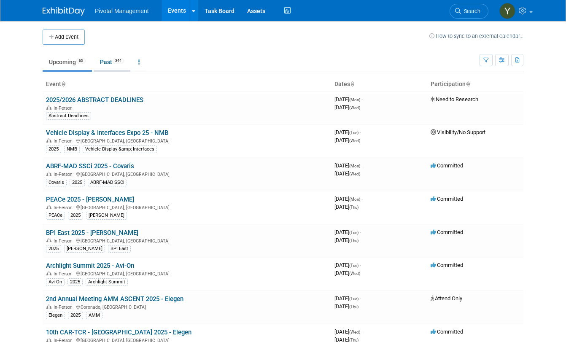
click at [94, 62] on link "Past 344" at bounding box center [112, 62] width 37 height 16
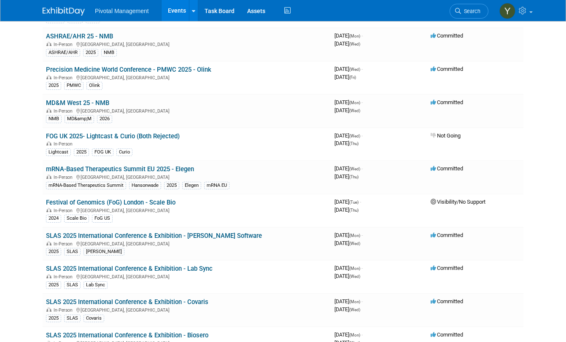
scroll to position [1983, 0]
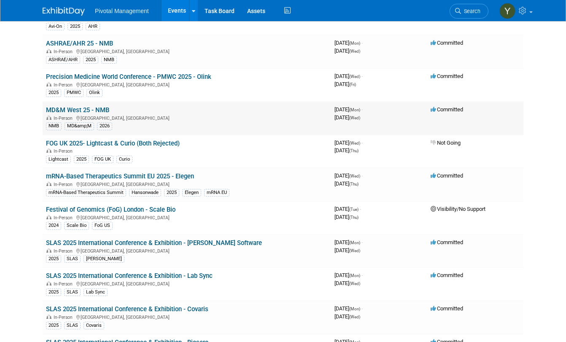
click at [70, 106] on link "MD&M West 25 - NMB" at bounding box center [77, 110] width 63 height 8
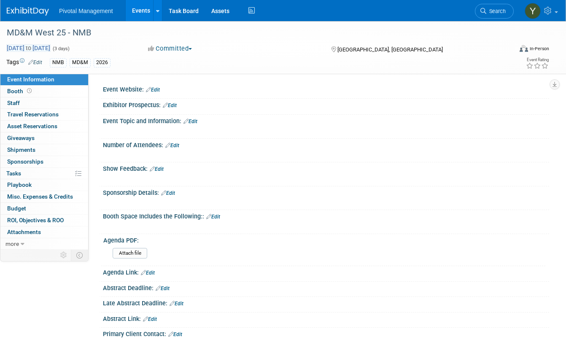
click at [36, 46] on span "[DATE] to [DATE]" at bounding box center [28, 48] width 44 height 8
select select "1"
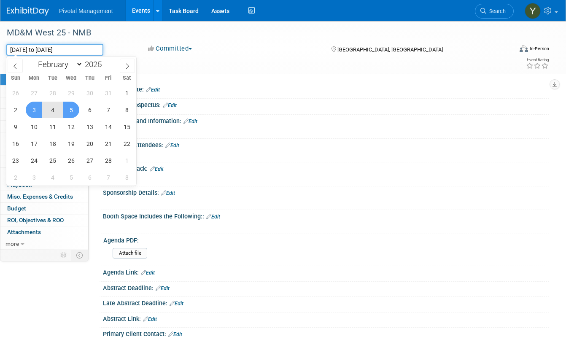
click at [22, 49] on input "Feb 3, 2025 to Feb 5, 2025" at bounding box center [54, 50] width 97 height 12
click at [52, 110] on span "4" at bounding box center [52, 110] width 16 height 16
type input "Feb 4, 2025"
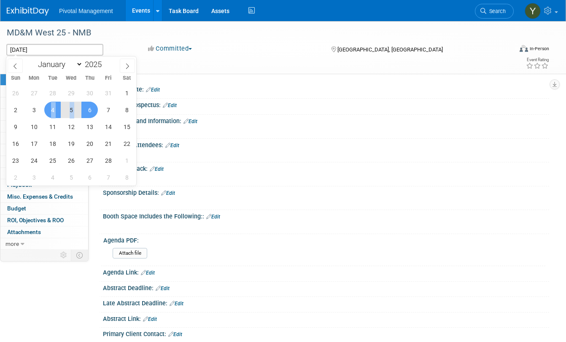
drag, startPoint x: 52, startPoint y: 110, endPoint x: 88, endPoint y: 111, distance: 35.5
click at [88, 111] on div "26 27 28 29 30 31 1 2 3 4 5 6 7 8 9 10 11 12 13 14 15 16 17 18 19 20 21 22 23 2…" at bounding box center [71, 134] width 130 height 101
click at [89, 106] on span "6" at bounding box center [89, 110] width 16 height 16
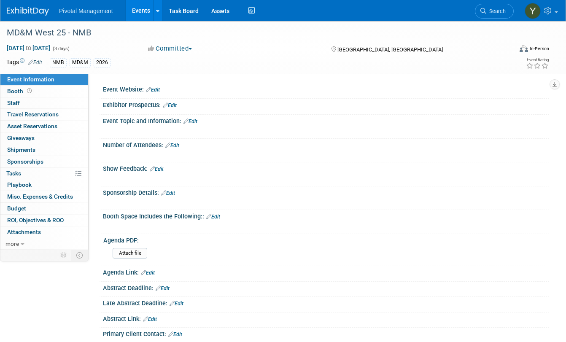
click at [138, 8] on link "Events" at bounding box center [141, 10] width 31 height 21
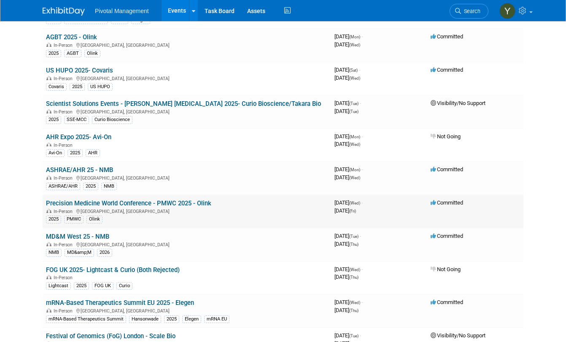
scroll to position [1899, 0]
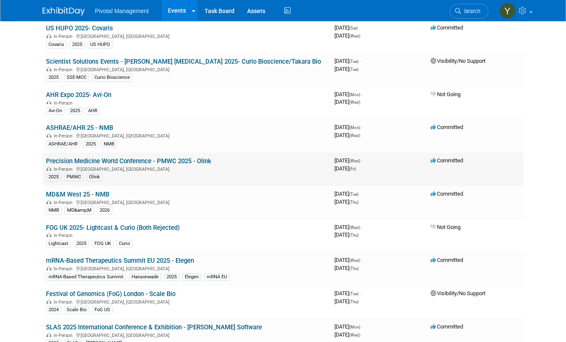
drag, startPoint x: 34, startPoint y: 161, endPoint x: 203, endPoint y: 154, distance: 169.4
click at [203, 154] on td "Precision Medicine World Conference - PMWC 2025 - Olink In-Person [GEOGRAPHIC_D…" at bounding box center [187, 169] width 289 height 33
copy link "Precision Medicine World Conference - PMWC 2025 - Olink"
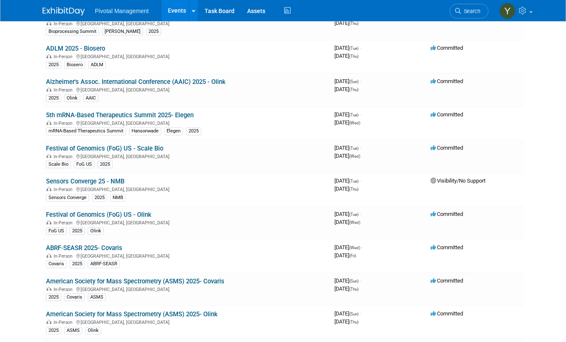
scroll to position [0, 0]
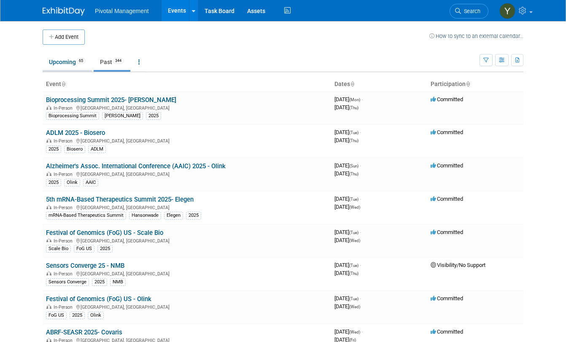
click at [54, 58] on link "Upcoming 65" at bounding box center [67, 62] width 49 height 16
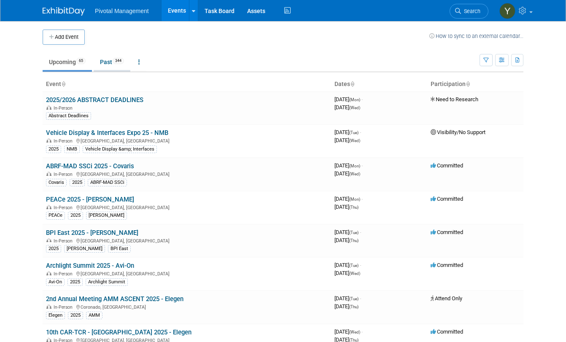
click at [97, 60] on link "Past 344" at bounding box center [112, 62] width 37 height 16
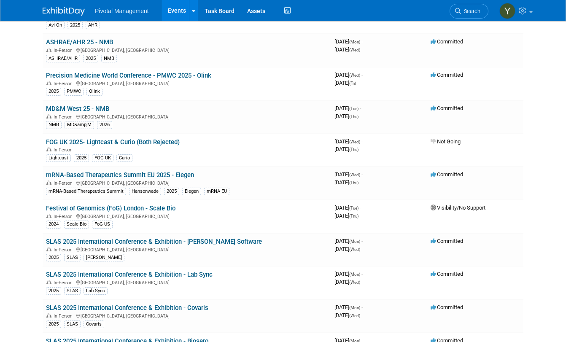
scroll to position [1899, 0]
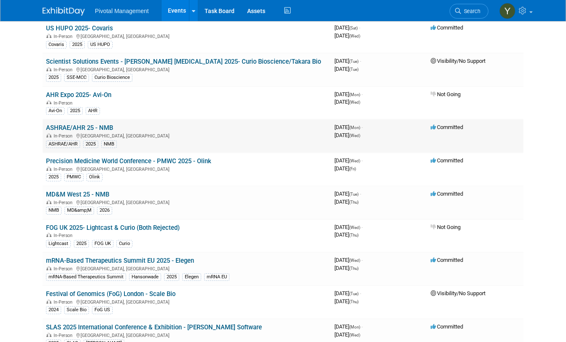
drag, startPoint x: 34, startPoint y: 127, endPoint x: 103, endPoint y: 128, distance: 69.2
click at [103, 128] on td "ASHRAE/AHR 25 - NMB In-Person Orlando, FL ASHRAE/AHR 2025 NMB" at bounding box center [187, 135] width 289 height 33
copy link "ASHRAE/AHR 25 - NMB"
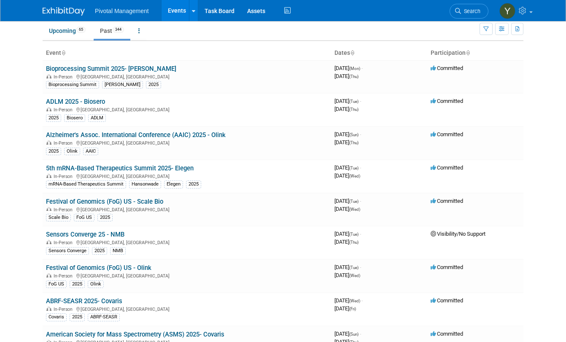
scroll to position [0, 0]
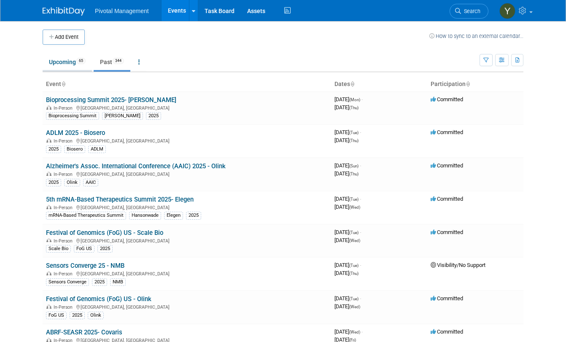
click at [56, 64] on link "Upcoming 65" at bounding box center [67, 62] width 49 height 16
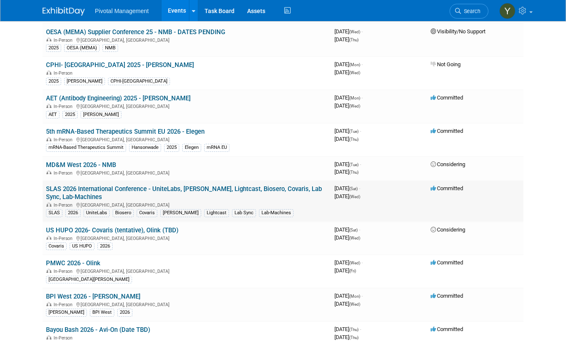
scroll to position [1308, 0]
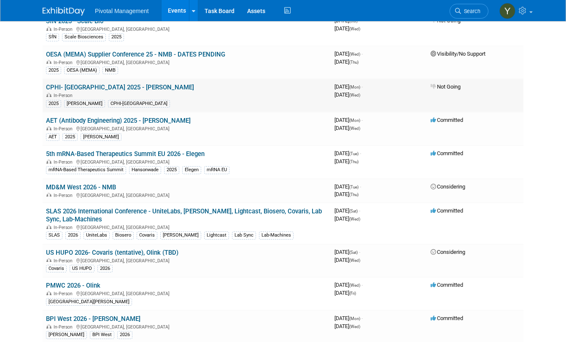
click at [194, 96] on div "In-Person" at bounding box center [187, 95] width 282 height 7
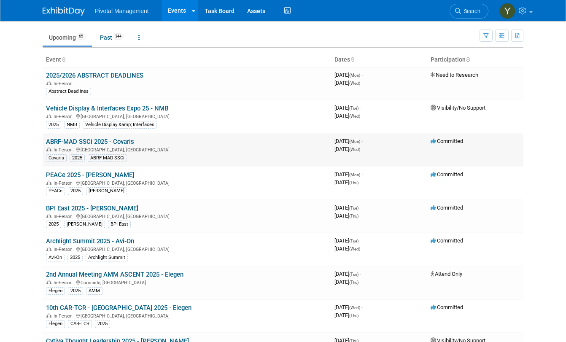
scroll to position [0, 0]
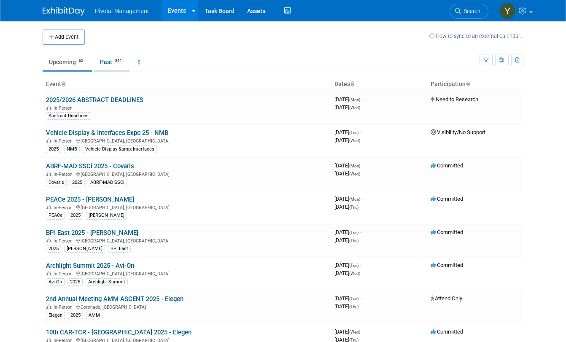
click at [94, 60] on link "Past 344" at bounding box center [112, 62] width 37 height 16
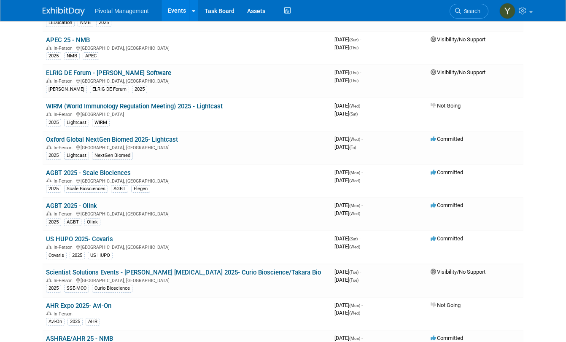
scroll to position [1772, 0]
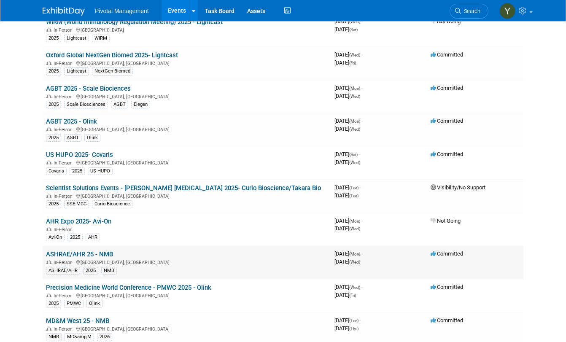
click at [78, 255] on link "ASHRAE/AHR 25 - NMB" at bounding box center [79, 255] width 67 height 8
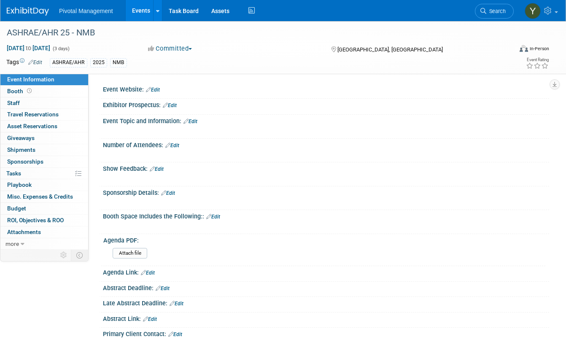
click at [136, 8] on link "Events" at bounding box center [141, 10] width 31 height 21
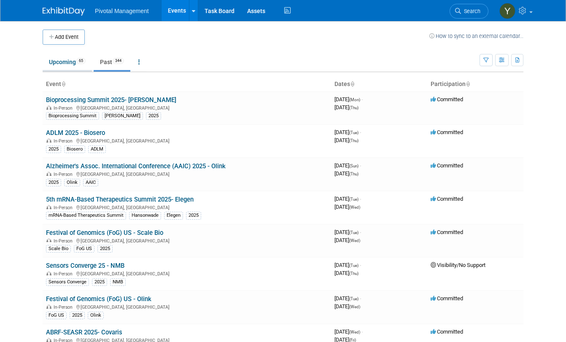
click at [46, 59] on link "Upcoming 65" at bounding box center [67, 62] width 49 height 16
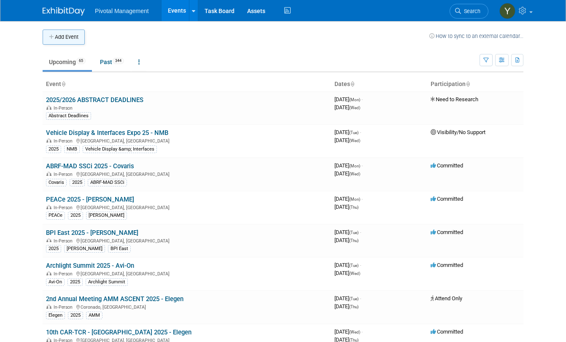
click at [57, 34] on button "Add Event" at bounding box center [64, 37] width 42 height 15
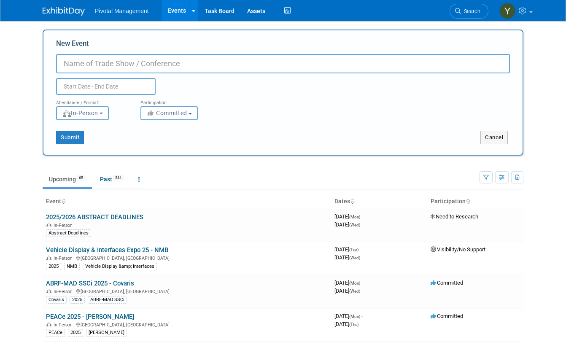
paste input "ASHRAE/AHR 25 - NMB"
drag, startPoint x: 100, startPoint y: 62, endPoint x: 144, endPoint y: 62, distance: 43.5
click at [144, 62] on input "ASHRAE/AHR 25 - NMB" at bounding box center [283, 63] width 454 height 19
type input "ASHRAE/AHR 2026 - NMB"
click at [68, 86] on input "text" at bounding box center [106, 86] width 100 height 17
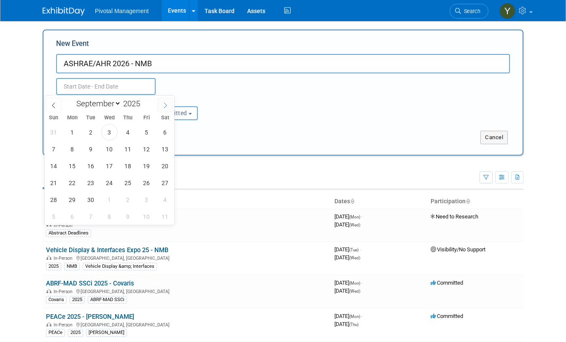
click at [165, 104] on icon at bounding box center [165, 106] width 6 height 6
select select "11"
click at [165, 104] on icon at bounding box center [165, 106] width 6 height 6
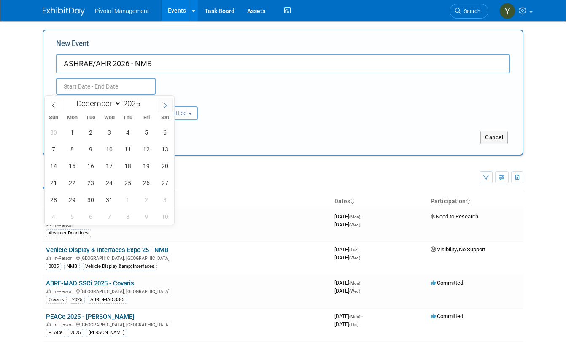
type input "2026"
select select "0"
click at [167, 199] on span "31" at bounding box center [165, 200] width 16 height 16
click at [108, 215] on span "4" at bounding box center [109, 216] width 16 height 16
type input "Jan 31, 2026 to Feb 4, 2026"
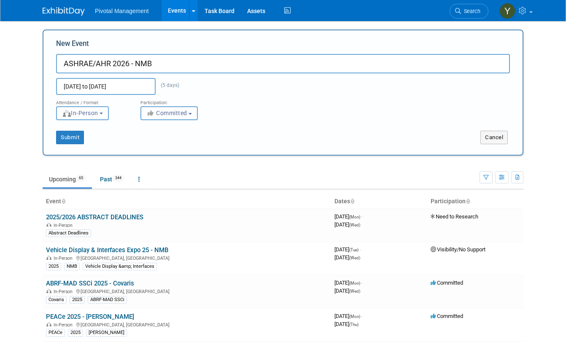
click at [175, 113] on span "Committed" at bounding box center [166, 113] width 41 height 7
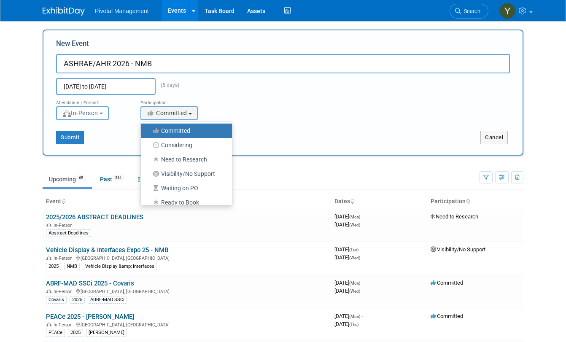
click at [180, 127] on label "Committed" at bounding box center [184, 130] width 78 height 11
click at [149, 128] on input "Committed" at bounding box center [145, 130] width 5 height 5
click at [417, 98] on div "Attendance / Format: <img src="https://www.exhibitday.com/Images/Format-InPerso…" at bounding box center [283, 107] width 467 height 25
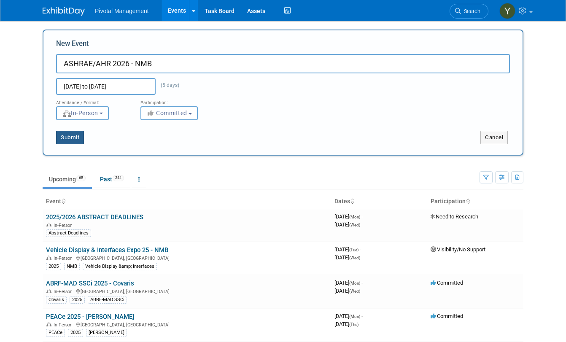
click at [65, 133] on button "Submit" at bounding box center [70, 138] width 28 height 14
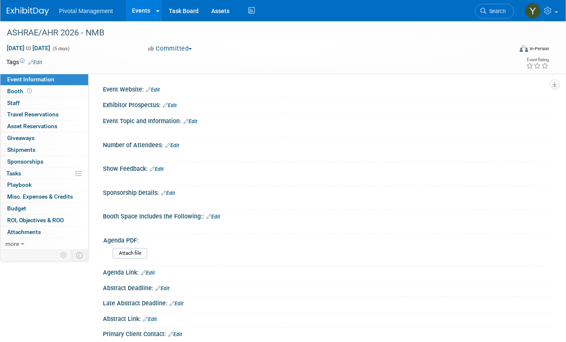
click at [141, 10] on link "Events" at bounding box center [141, 10] width 31 height 21
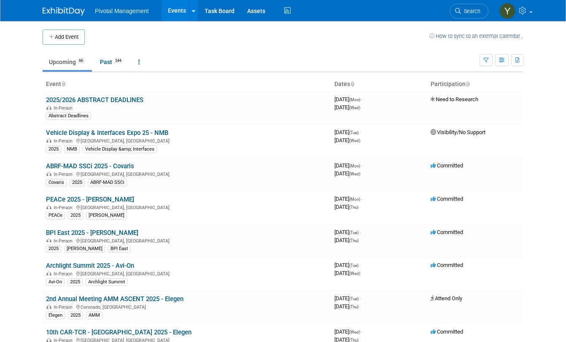
click at [59, 62] on link "Upcoming 66" at bounding box center [67, 62] width 49 height 16
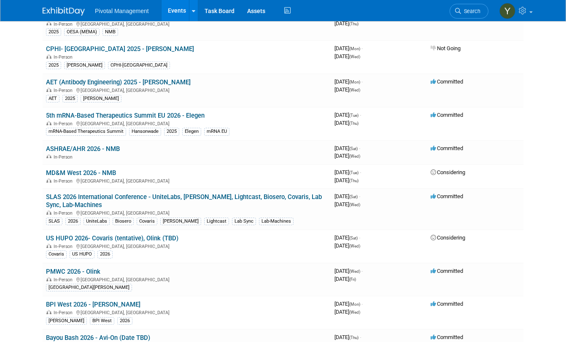
scroll to position [1350, 0]
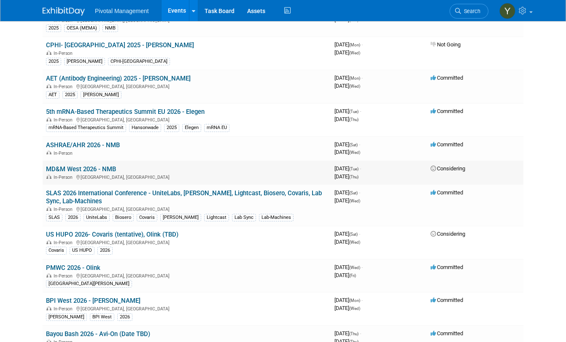
click at [96, 170] on link "MD&M West 2026 - NMB" at bounding box center [81, 169] width 70 height 8
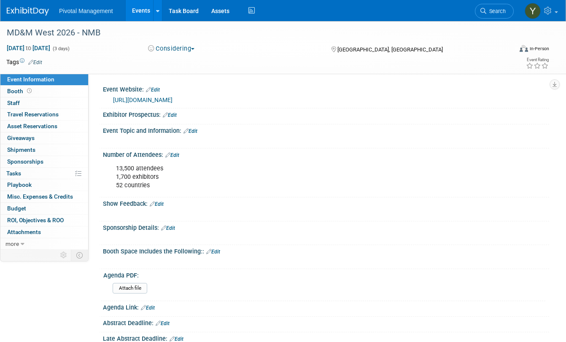
click at [195, 49] on button "Considering" at bounding box center [171, 48] width 53 height 9
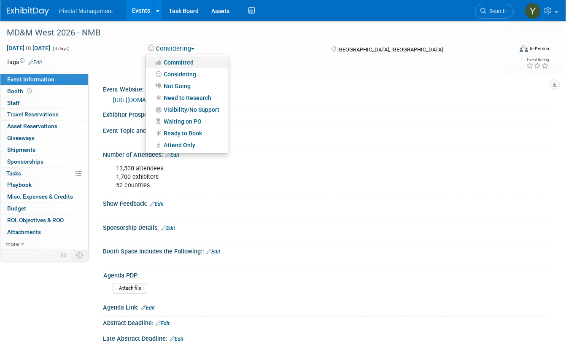
click at [178, 59] on link "Committed" at bounding box center [187, 63] width 82 height 12
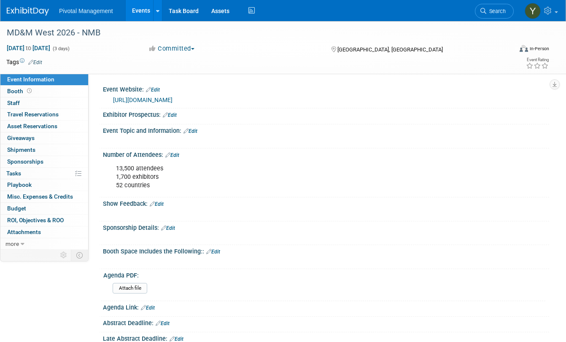
click at [145, 13] on link "Events" at bounding box center [141, 10] width 31 height 21
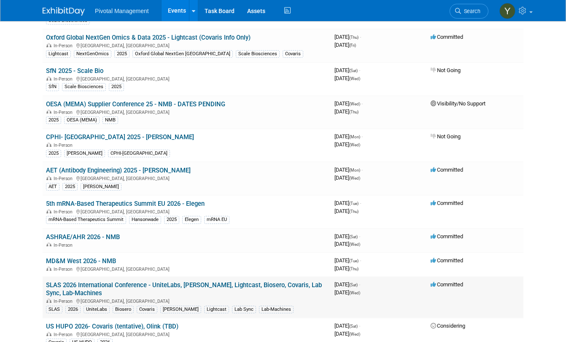
scroll to position [1266, 0]
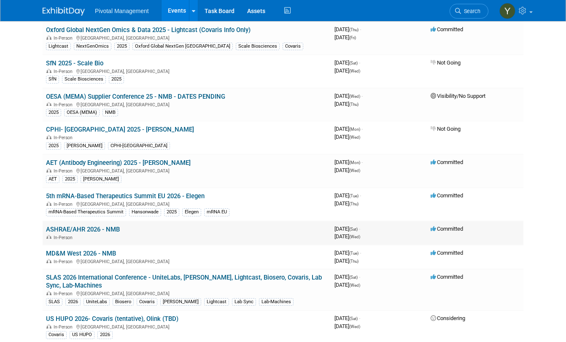
click at [99, 230] on link "ASHRAE/AHR 2026 - NMB" at bounding box center [83, 230] width 74 height 8
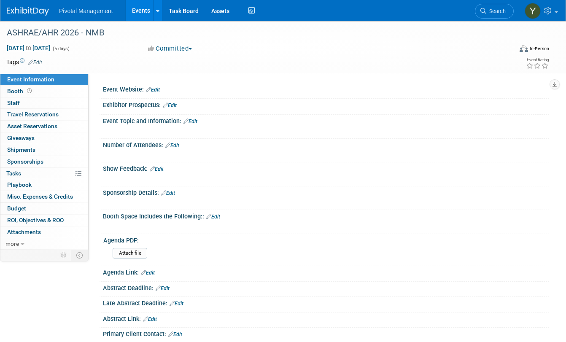
click at [160, 90] on link "Edit" at bounding box center [153, 90] width 14 height 6
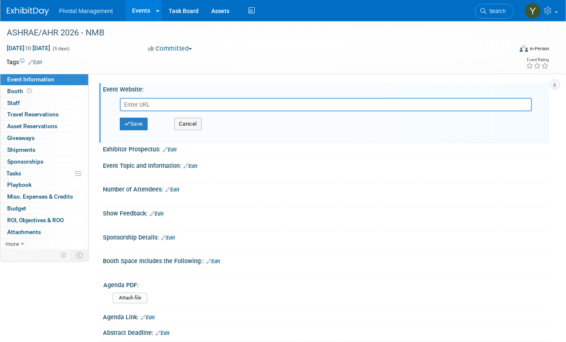
click at [152, 103] on input "text" at bounding box center [326, 105] width 412 height 14
type input "[URL][DOMAIN_NAME]"
click at [142, 122] on button "Save" at bounding box center [134, 124] width 28 height 13
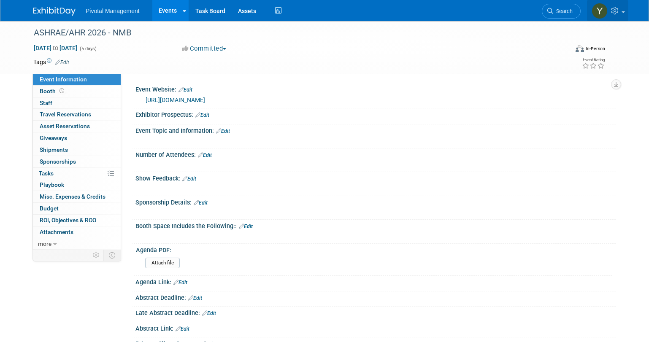
click at [566, 14] on link at bounding box center [607, 10] width 41 height 21
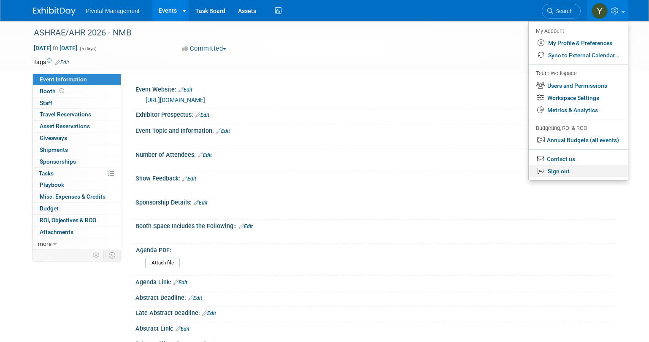
drag, startPoint x: 561, startPoint y: 173, endPoint x: 557, endPoint y: 172, distance: 4.5
click at [561, 173] on link "Sign out" at bounding box center [578, 171] width 99 height 12
